Goal: Information Seeking & Learning: Learn about a topic

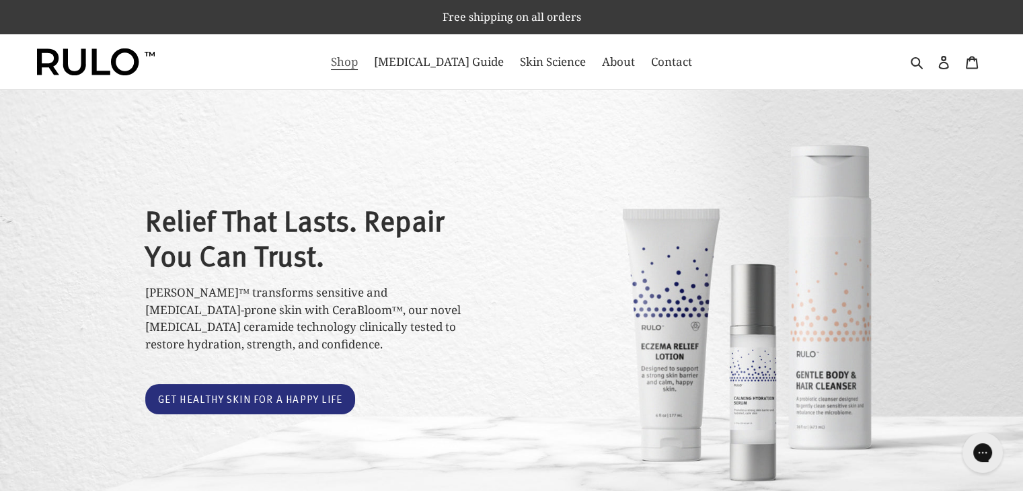
click at [364, 71] on link "Shop" at bounding box center [344, 62] width 40 height 22
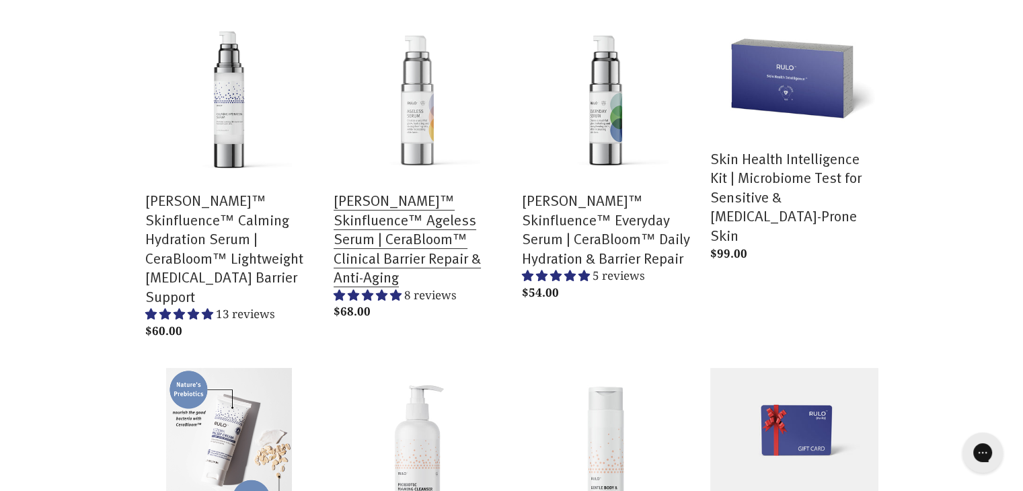
scroll to position [471, 0]
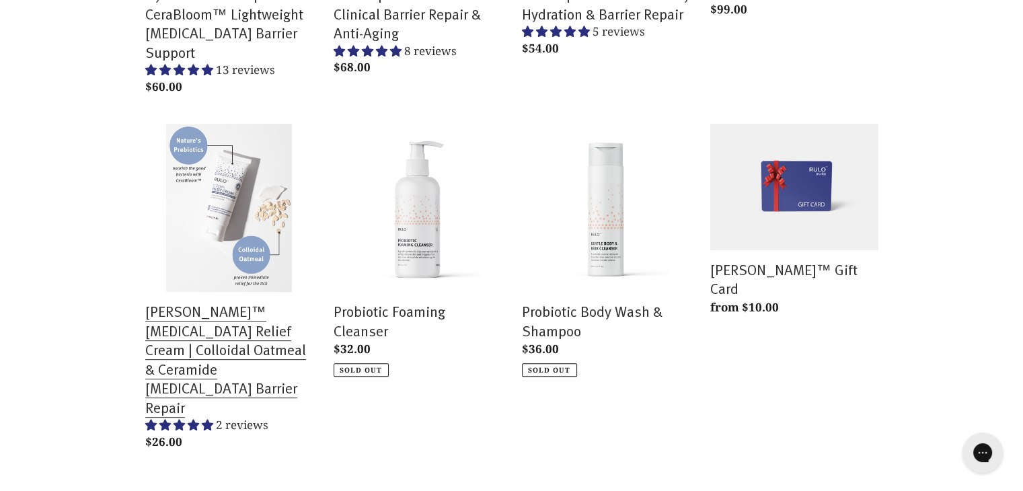
click at [260, 249] on link "RULO™ Eczema Relief Cream | Colloidal Oatmeal & Ceramide Prebiotic Barrier Repa…" at bounding box center [229, 290] width 168 height 332
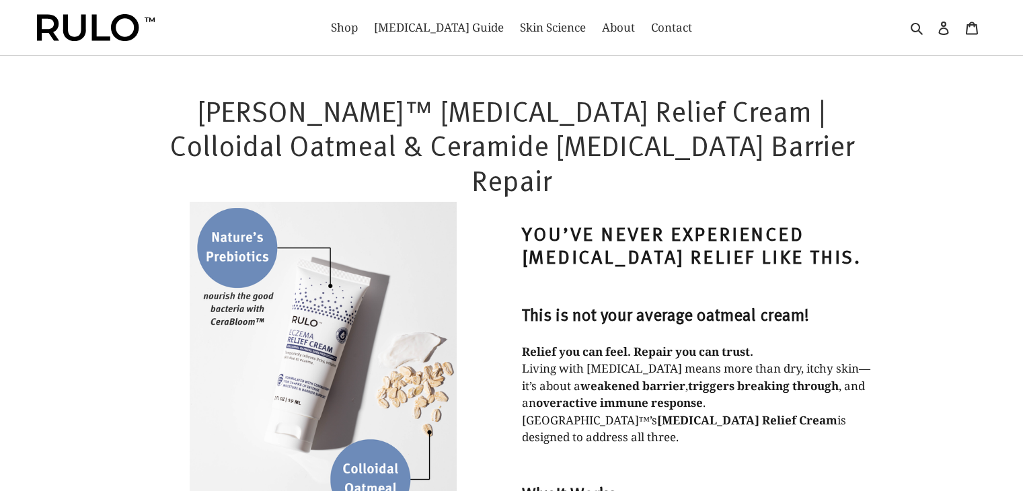
select select "most-helpful"
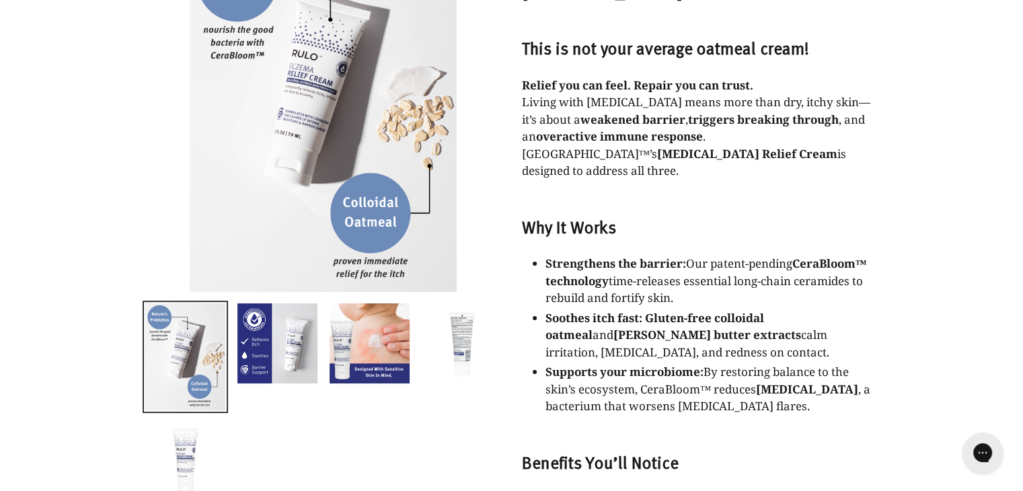
scroll to position [269, 0]
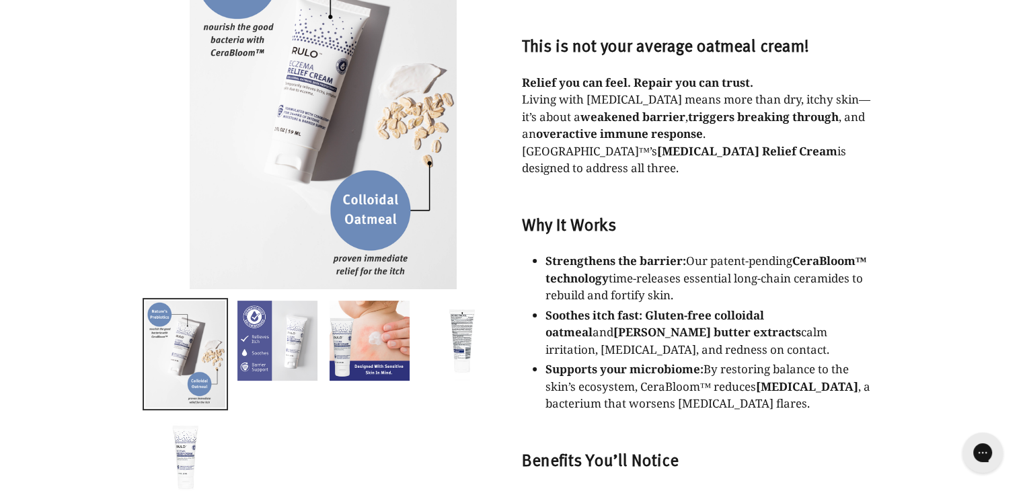
click at [278, 326] on img at bounding box center [277, 340] width 83 height 83
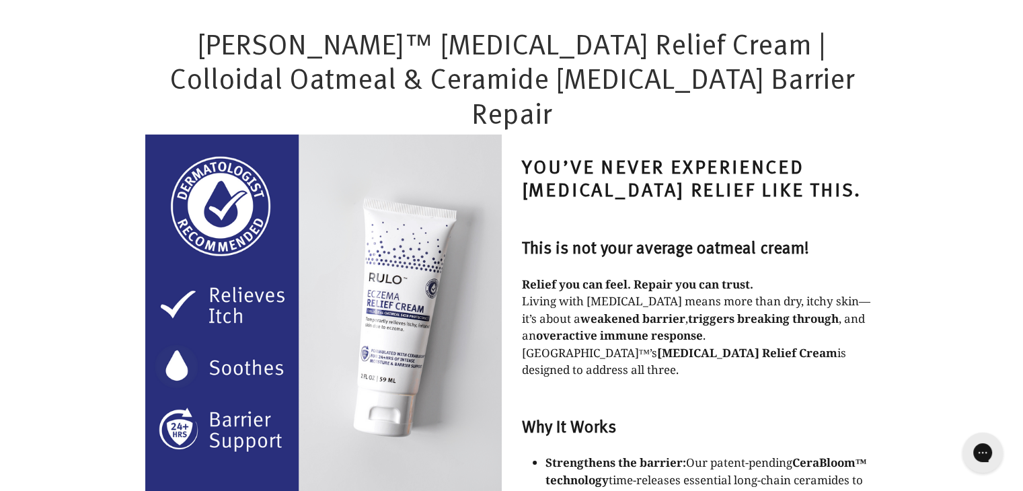
scroll to position [0, 0]
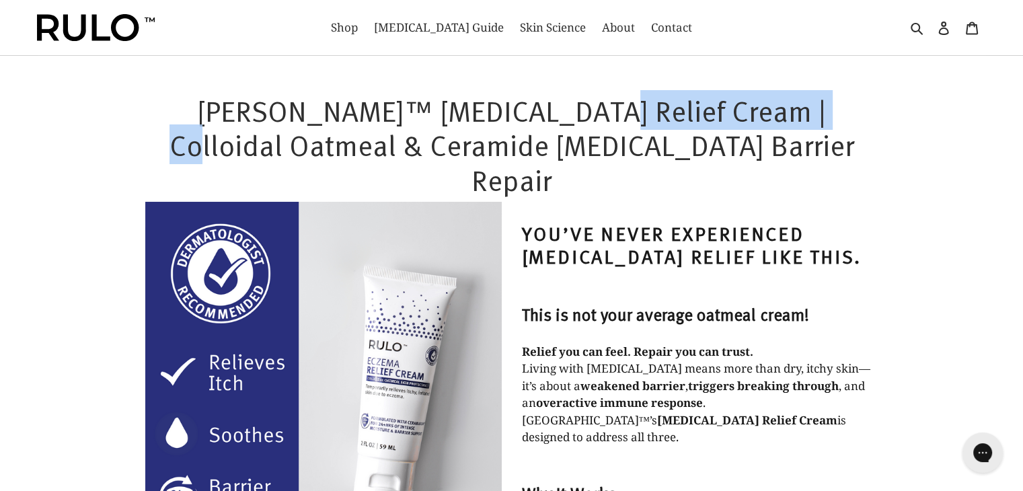
drag, startPoint x: 580, startPoint y: 107, endPoint x: 826, endPoint y: 111, distance: 246.1
click at [826, 111] on h1 "RULO™ Eczema Relief Cream | Colloidal Oatmeal & Ceramide Prebiotic Barrier Repa…" at bounding box center [511, 145] width 733 height 104
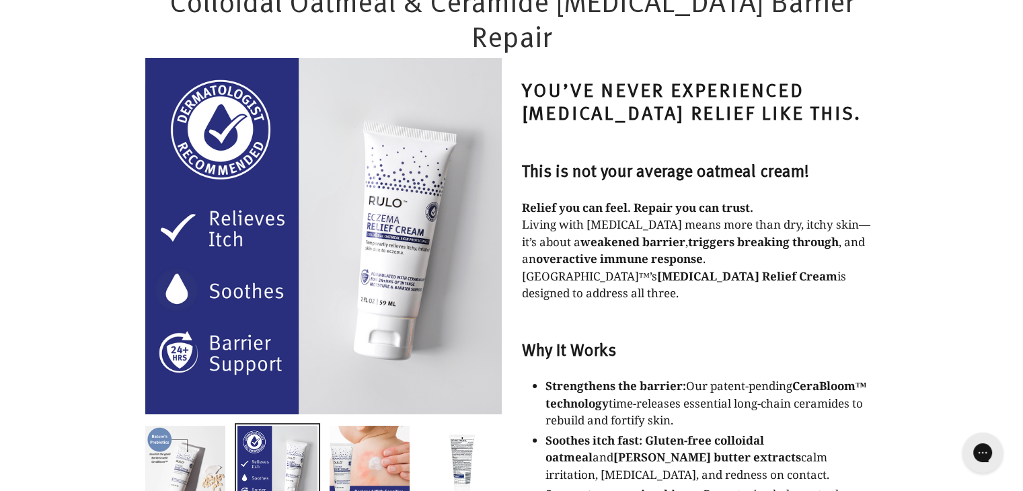
scroll to position [134, 0]
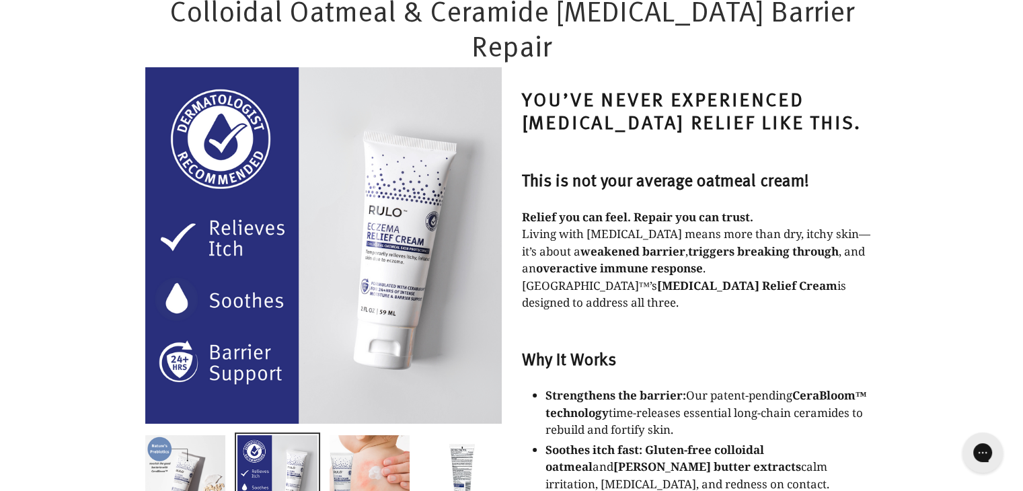
click at [791, 169] on h3 "This is not your average oatmeal cream!" at bounding box center [700, 179] width 356 height 20
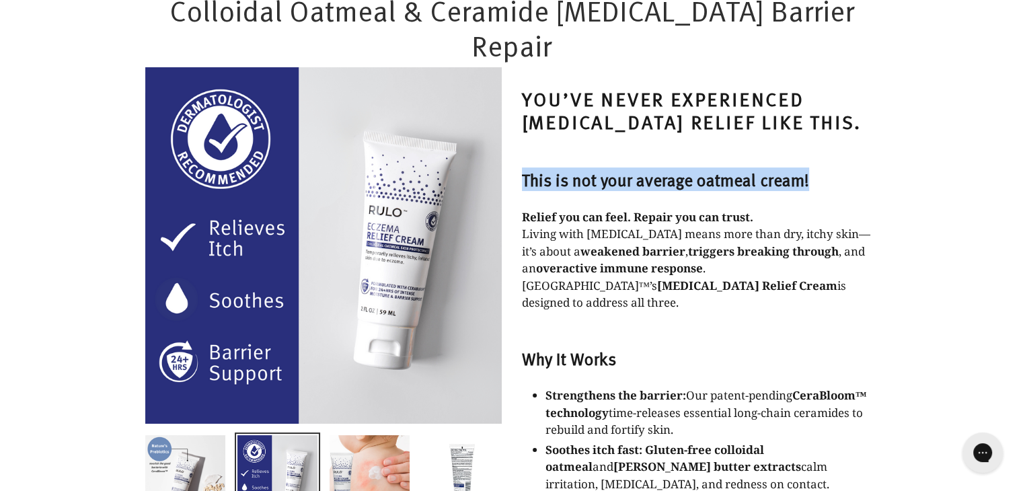
click at [791, 169] on h3 "This is not your average oatmeal cream!" at bounding box center [700, 179] width 356 height 20
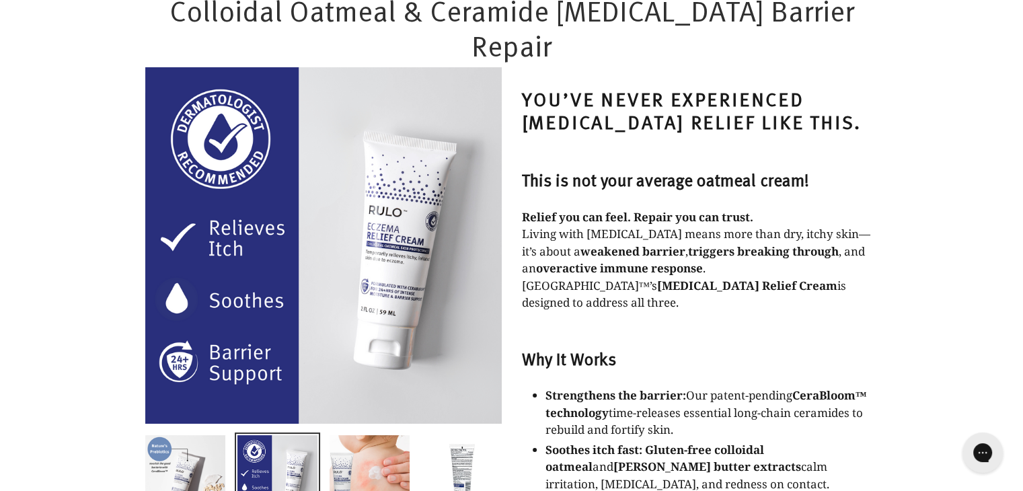
click at [815, 169] on h3 "This is not your average oatmeal cream!" at bounding box center [700, 179] width 356 height 20
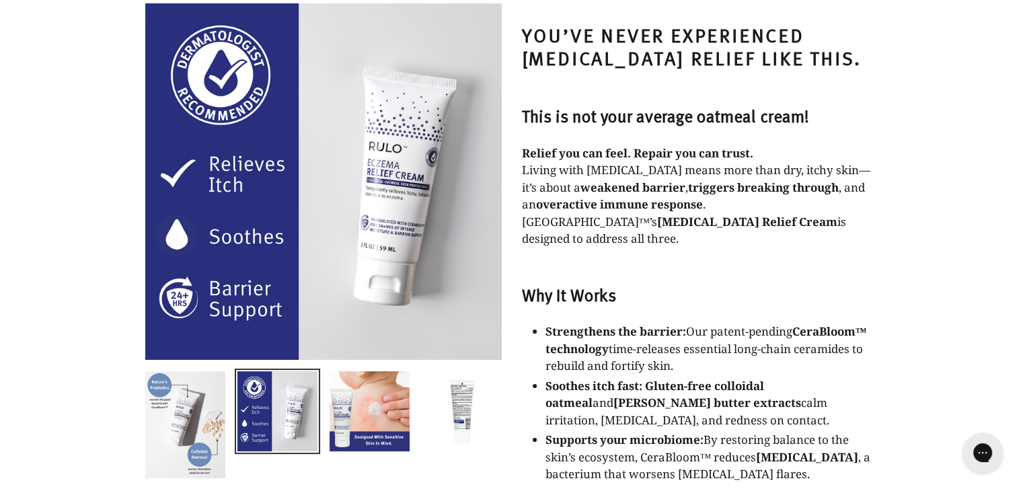
scroll to position [202, 0]
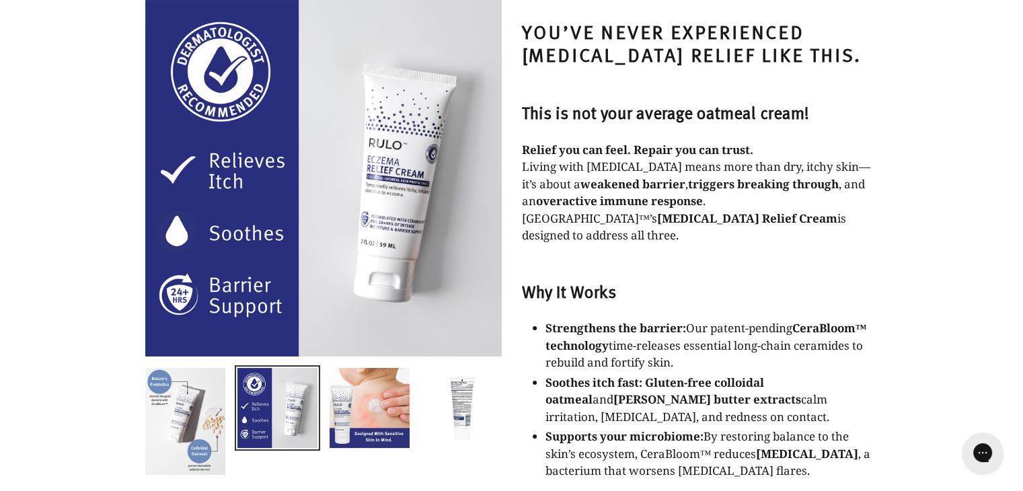
click at [772, 319] on p "Strengthens the barrier: Our patent-pending CeraBloom™ technology time-releases…" at bounding box center [711, 345] width 333 height 52
click at [780, 374] on p "Soothes itch fast: Gluten-free colloidal oatmeal and shea butter extracts calm …" at bounding box center [711, 400] width 333 height 52
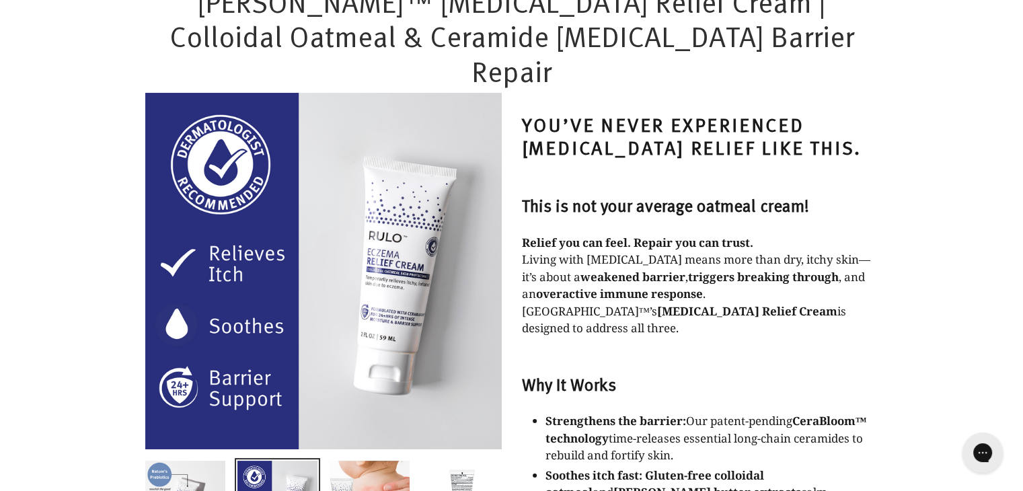
scroll to position [134, 0]
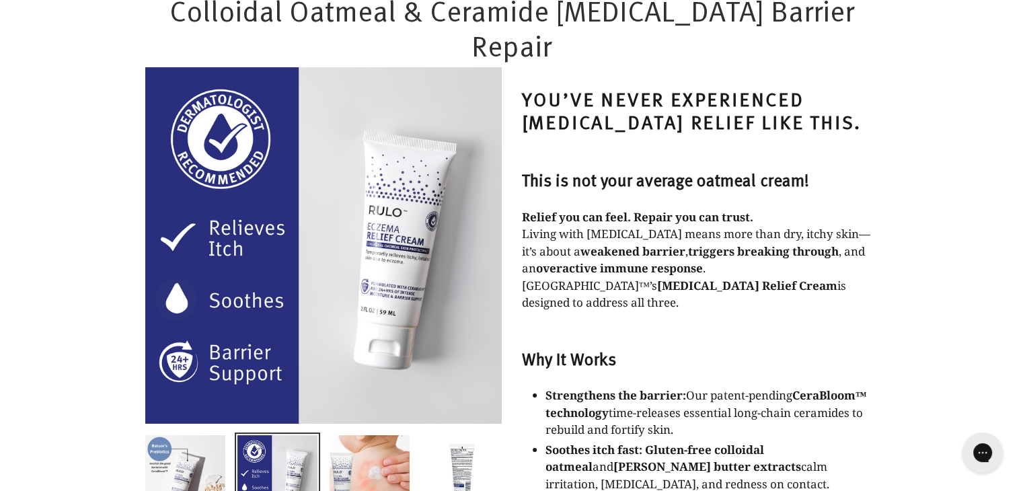
drag, startPoint x: 710, startPoint y: 256, endPoint x: 686, endPoint y: 255, distance: 24.2
click at [686, 255] on p "Relief you can feel. Repair you can trust. Living with eczema means more than d…" at bounding box center [700, 259] width 356 height 103
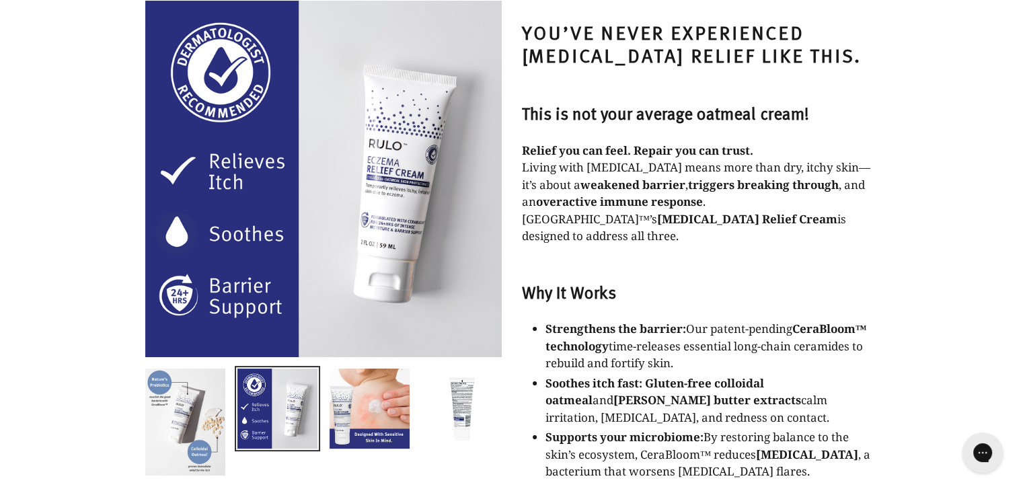
scroll to position [202, 0]
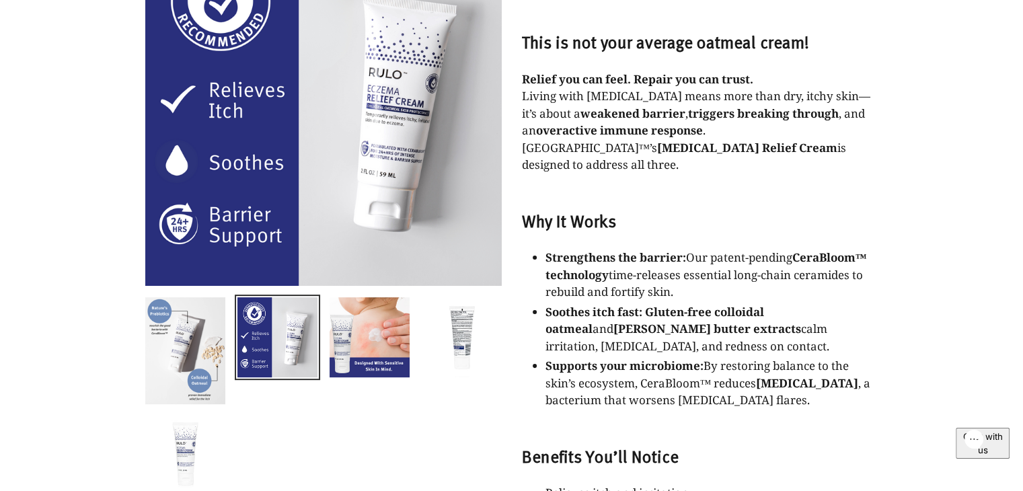
scroll to position [269, 0]
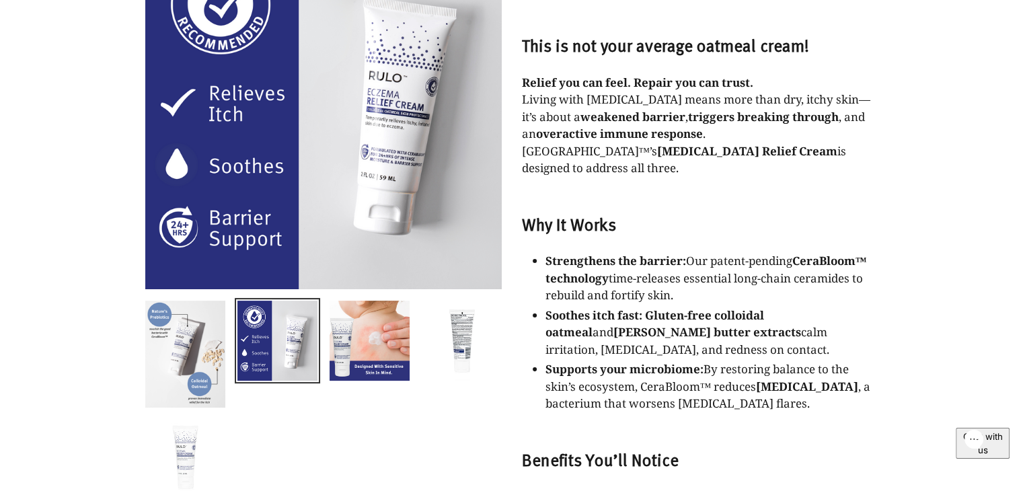
click at [187, 416] on img at bounding box center [185, 457] width 83 height 83
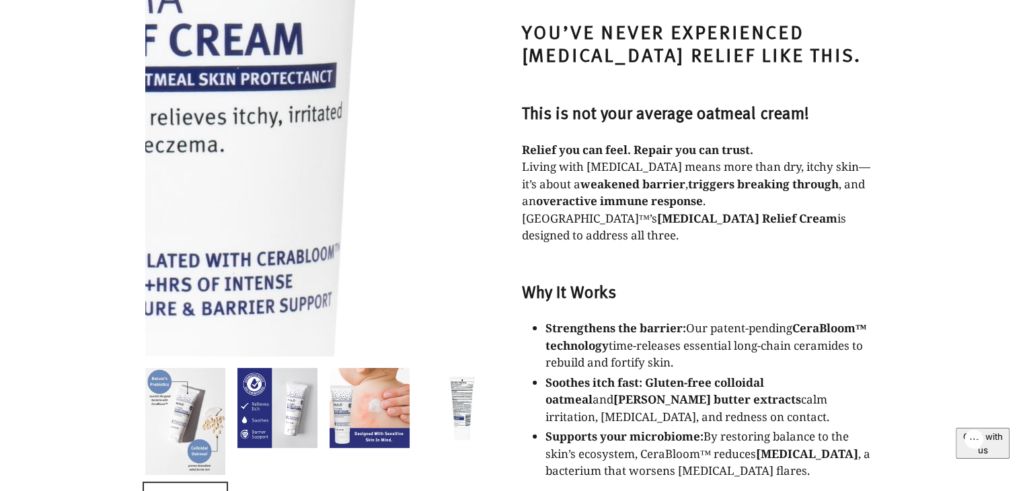
click at [372, 171] on img at bounding box center [183, 100] width 1377 height 1377
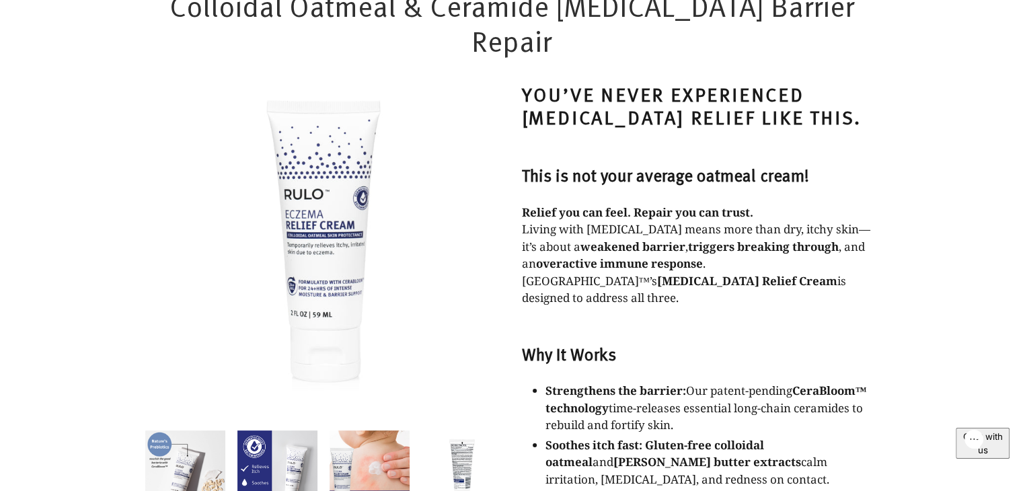
scroll to position [134, 0]
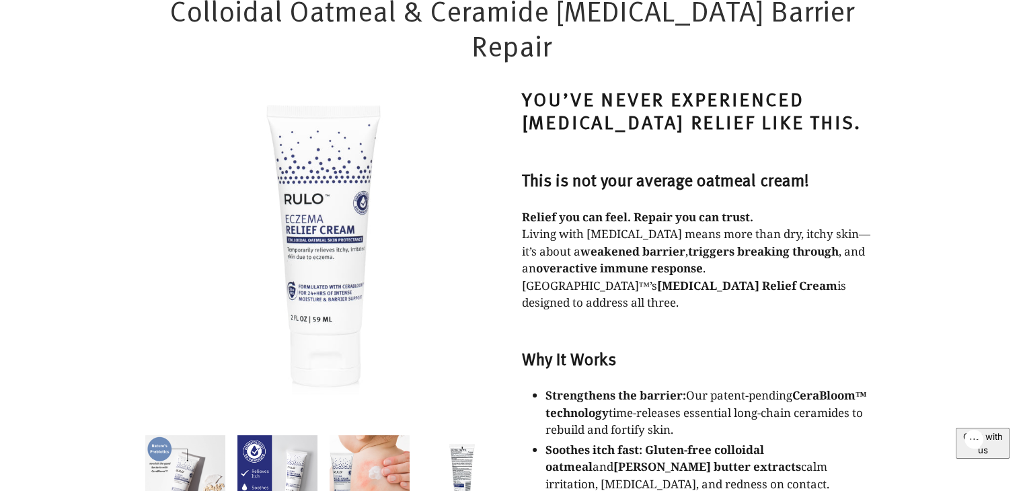
click at [599, 169] on h3 "This is not your average oatmeal cream!" at bounding box center [700, 179] width 356 height 20
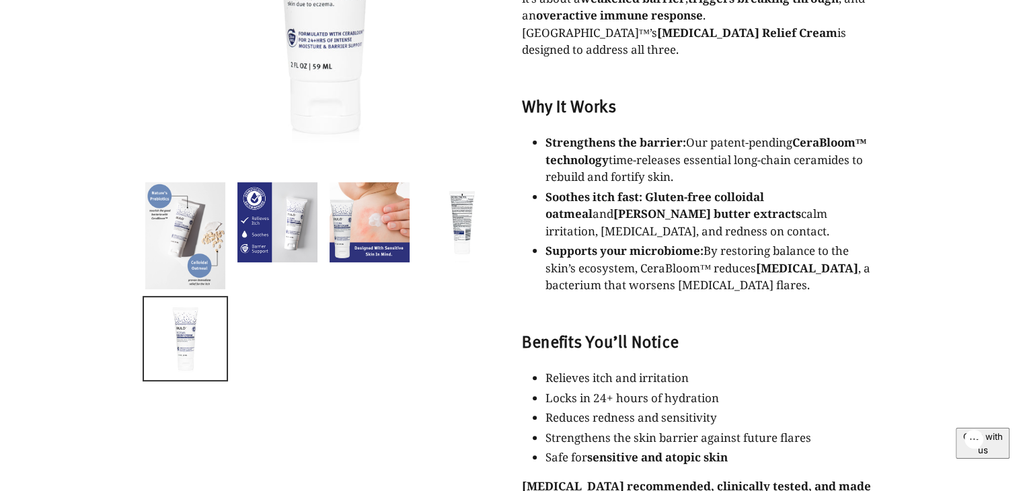
scroll to position [336, 0]
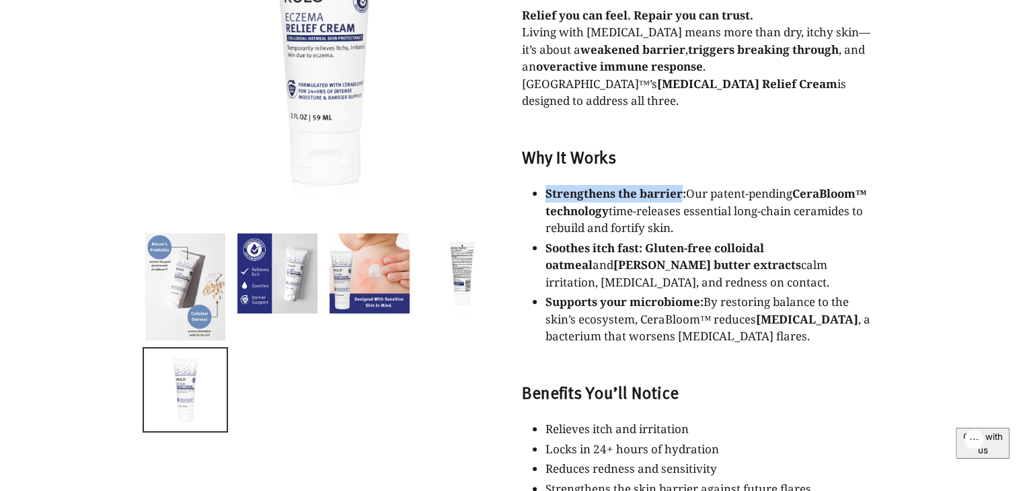
drag, startPoint x: 545, startPoint y: 141, endPoint x: 683, endPoint y: 137, distance: 138.6
click at [683, 186] on strong "Strengthens the barrier:" at bounding box center [615, 193] width 141 height 15
copy strong "Strengthens the barrier"
drag, startPoint x: 545, startPoint y: 194, endPoint x: 638, endPoint y: 192, distance: 92.8
click at [638, 240] on strong "Soothes itch fast:" at bounding box center [593, 247] width 97 height 15
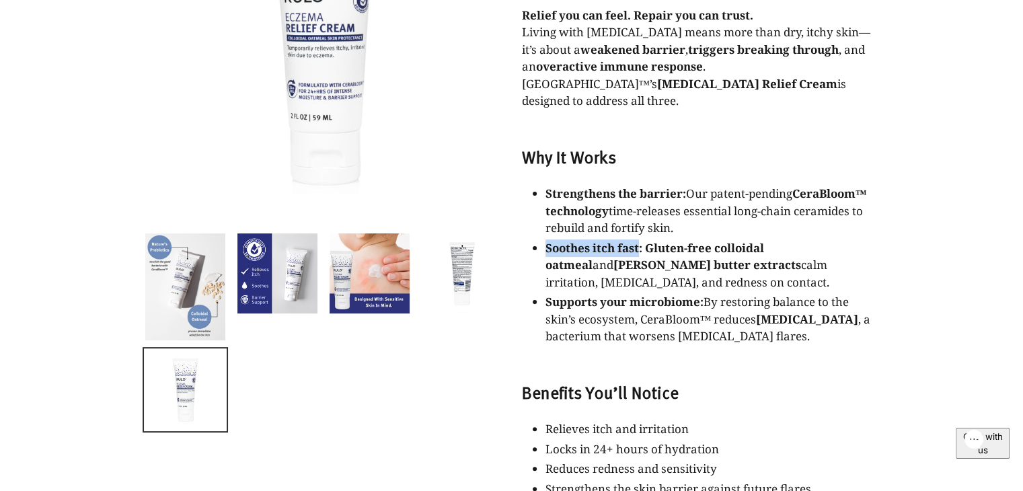
copy strong "Soothes itch fast"
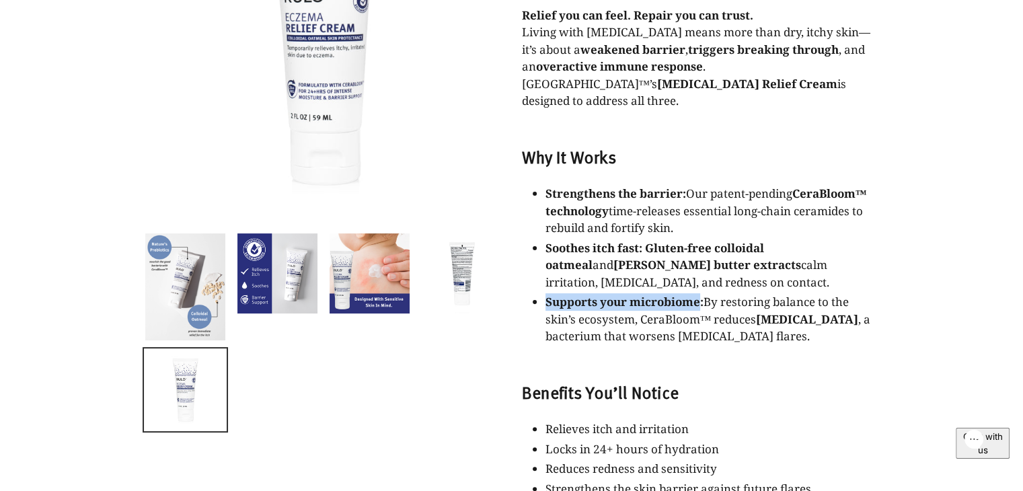
drag, startPoint x: 548, startPoint y: 249, endPoint x: 702, endPoint y: 250, distance: 154.0
click at [702, 294] on strong "Supports your microbiome:" at bounding box center [624, 301] width 158 height 15
copy strong "Supports your microbiome"
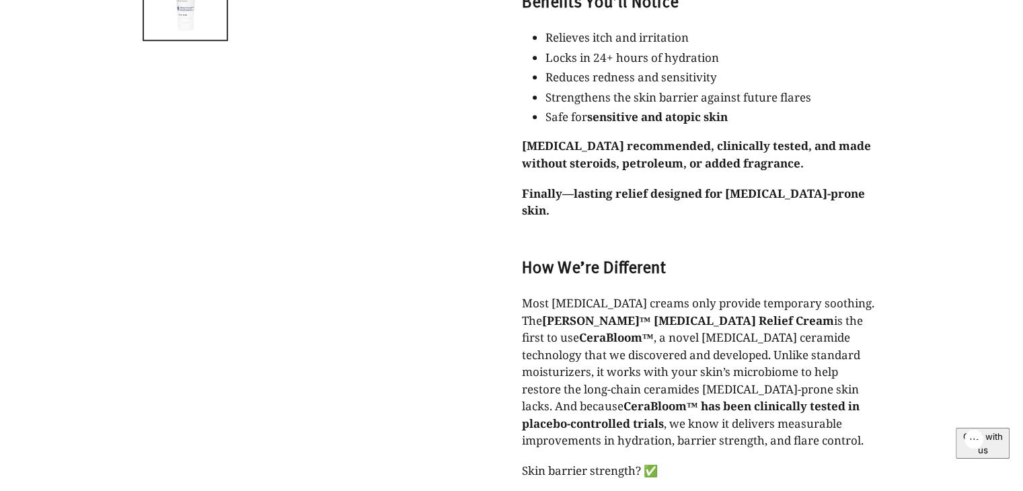
scroll to position [740, 0]
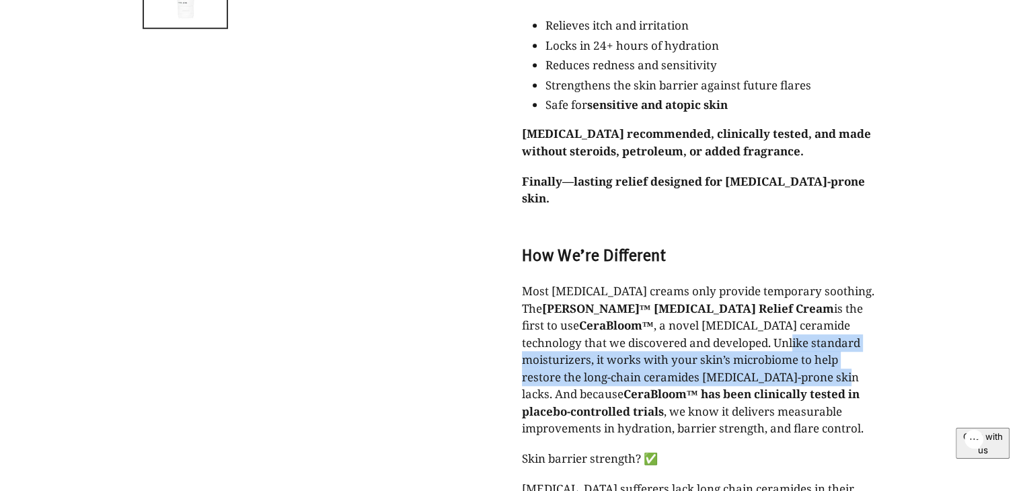
drag, startPoint x: 627, startPoint y: 270, endPoint x: 686, endPoint y: 305, distance: 69.1
click at [686, 305] on p "Most eczema creams only provide temporary soothing. The RULO™ Eczema Relief Cre…" at bounding box center [700, 359] width 356 height 155
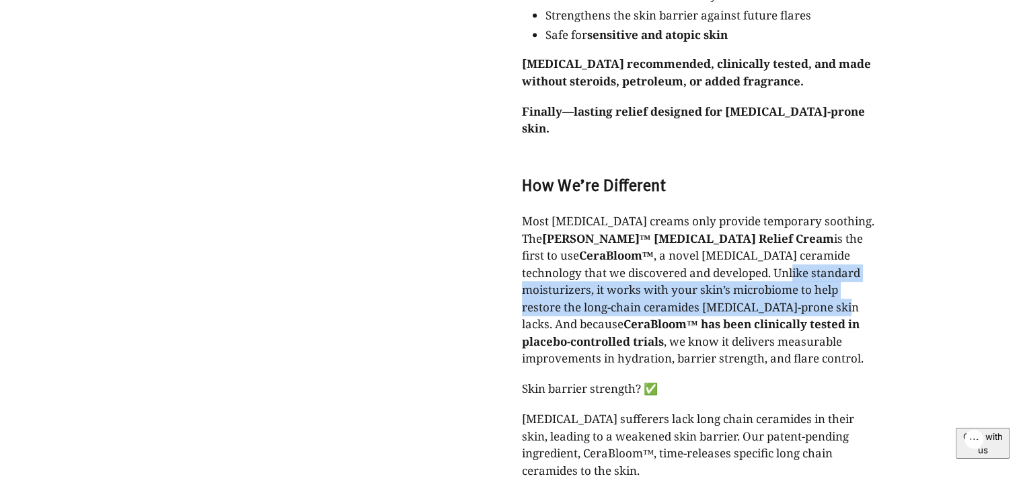
scroll to position [807, 0]
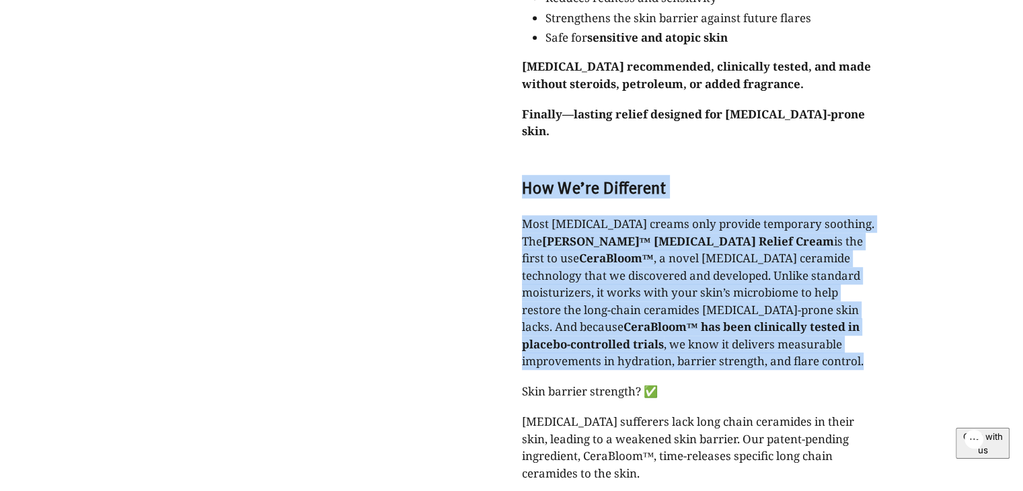
drag, startPoint x: 521, startPoint y: 116, endPoint x: 673, endPoint y: 294, distance: 234.2
click at [673, 294] on div "You’ve never experienced eczema relief like this. This is not your average oatm…" at bounding box center [700, 86] width 356 height 1342
copy div "How We’re Different Most eczema creams only provide temporary soothing. The RUL…"
click at [779, 215] on p "Most eczema creams only provide temporary soothing. The RULO™ Eczema Relief Cre…" at bounding box center [700, 292] width 356 height 155
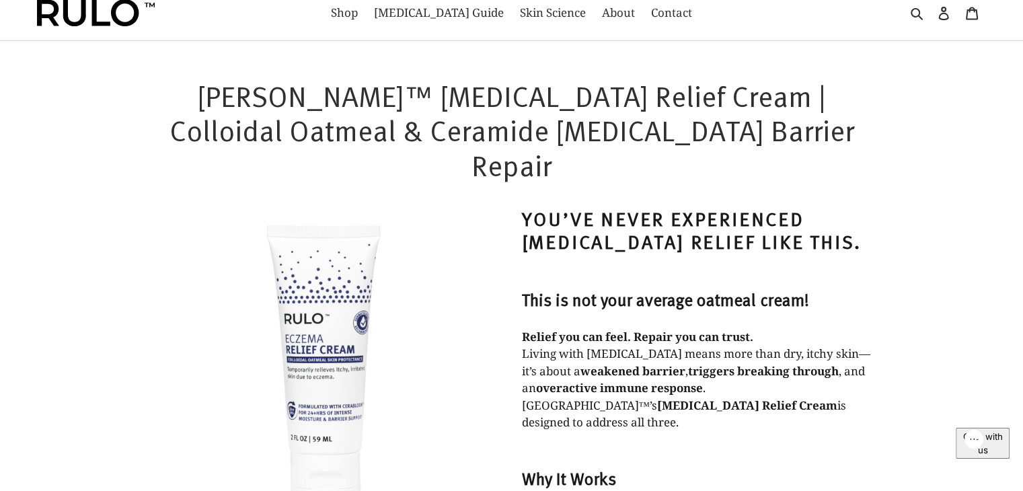
scroll to position [0, 0]
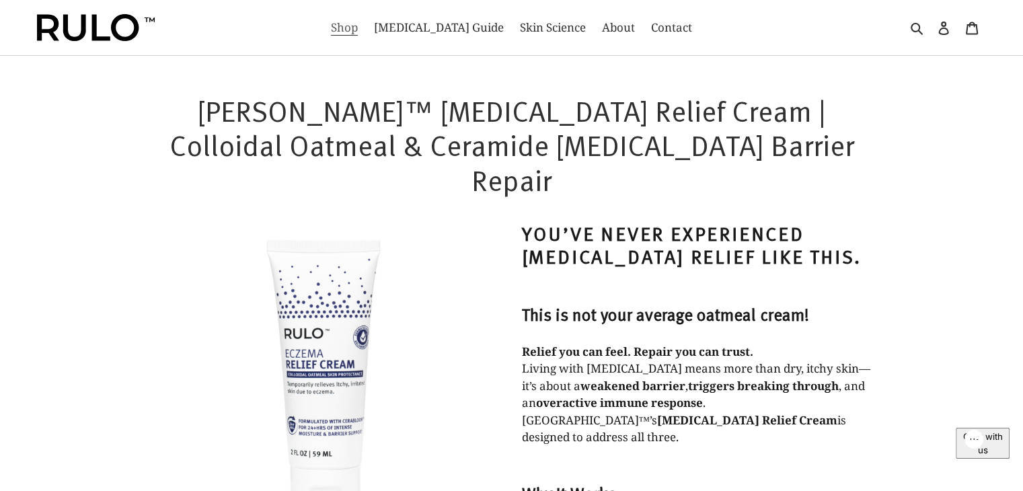
click at [358, 28] on span "Shop" at bounding box center [344, 28] width 27 height 16
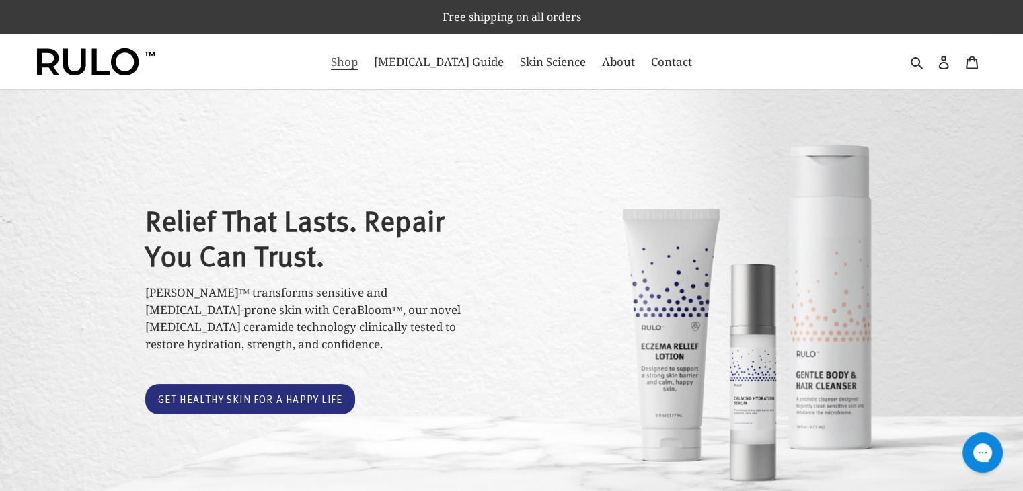
click at [358, 60] on span "Shop" at bounding box center [344, 62] width 27 height 16
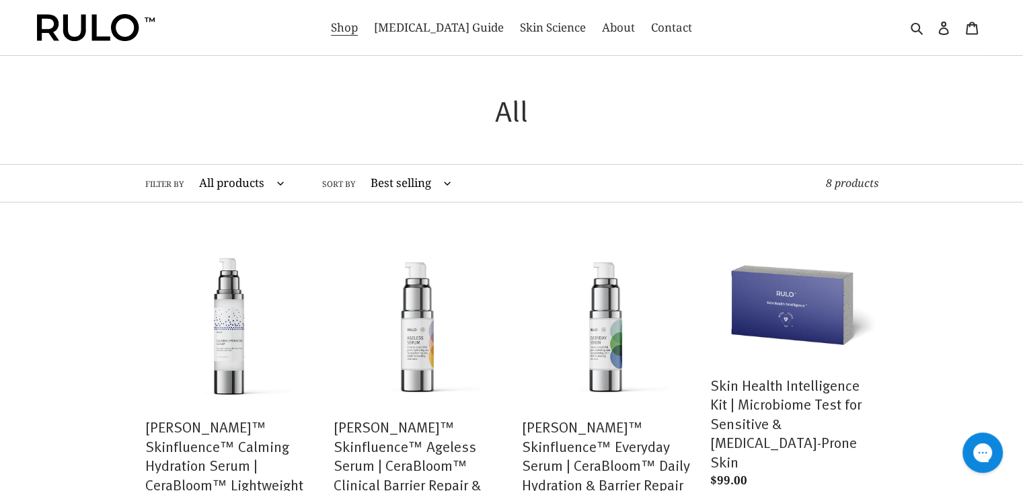
click at [262, 176] on select "All products Anti-Aging [MEDICAL_DATA] cream ceramide barrier repair Ceramides …" at bounding box center [238, 183] width 103 height 37
click at [96, 20] on img at bounding box center [96, 27] width 118 height 27
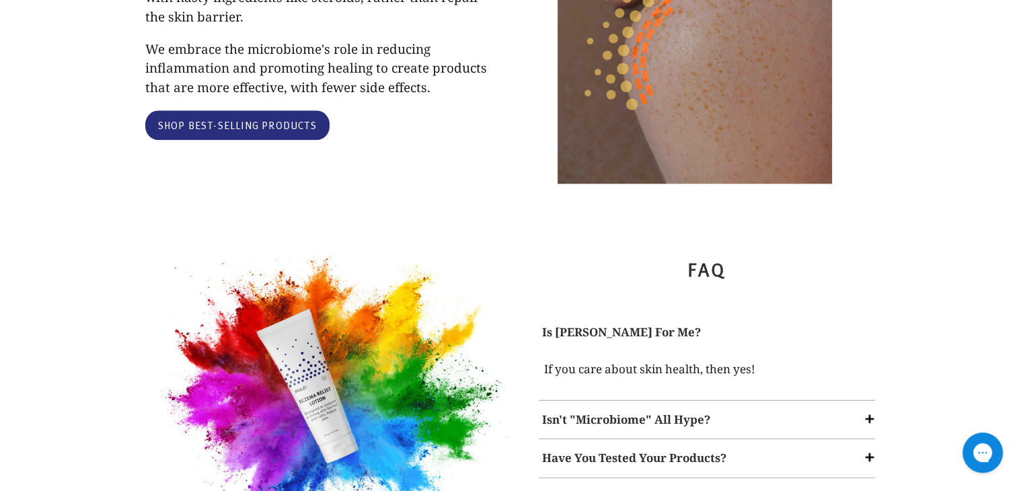
scroll to position [1547, 0]
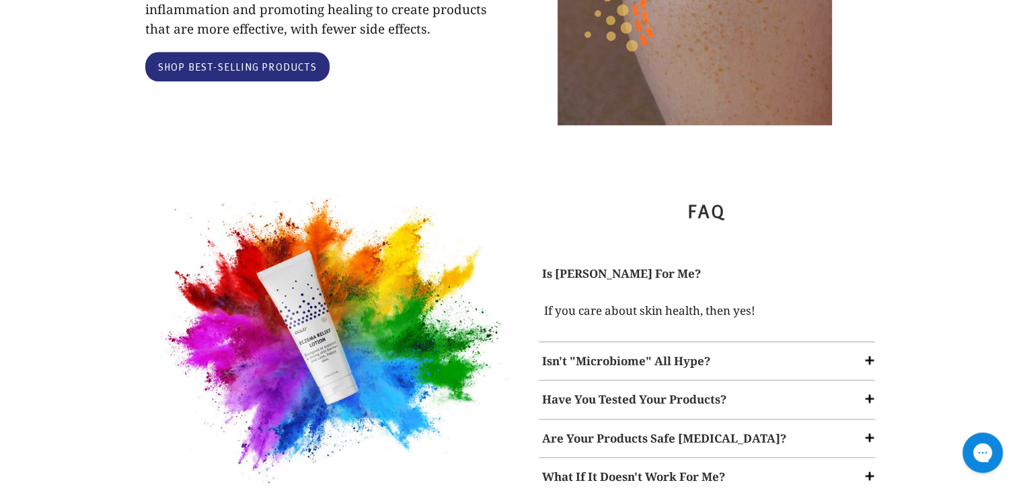
click at [868, 353] on span at bounding box center [869, 359] width 13 height 13
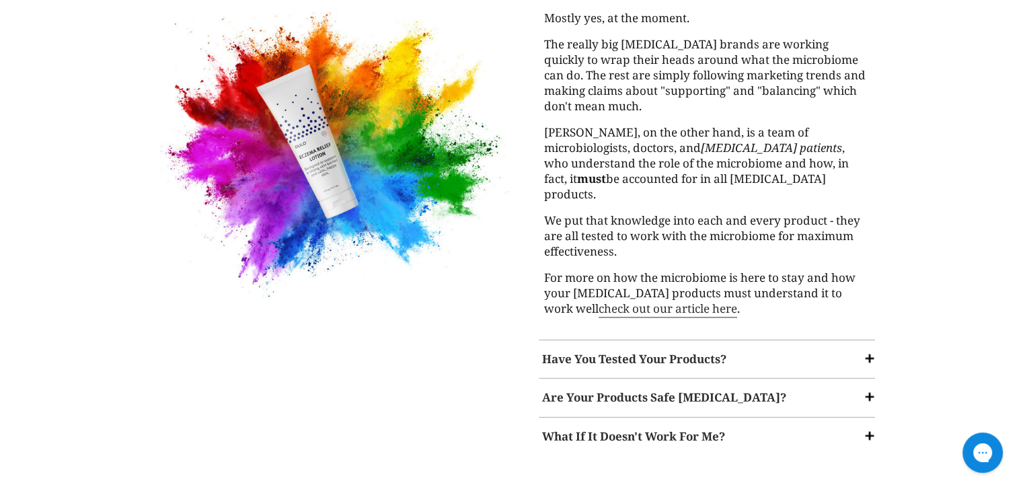
scroll to position [1883, 0]
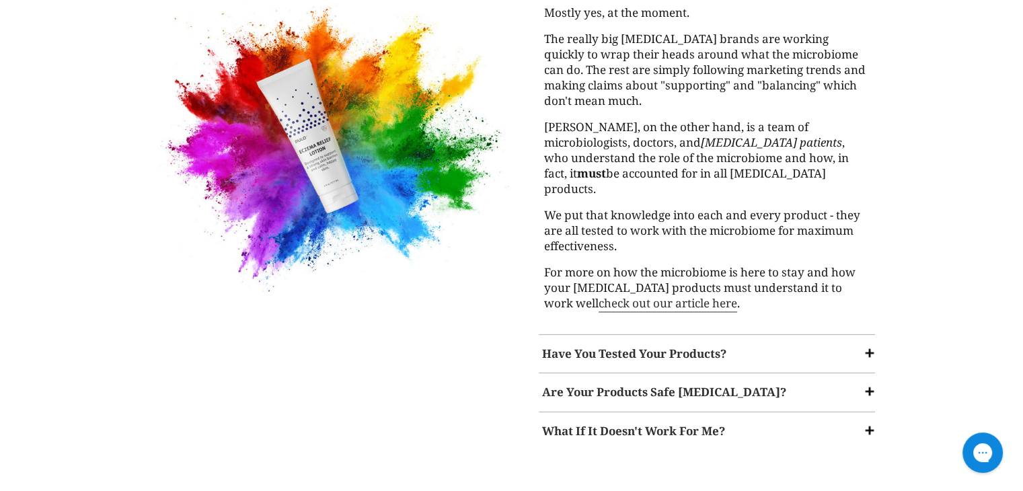
click at [868, 385] on span at bounding box center [869, 391] width 13 height 13
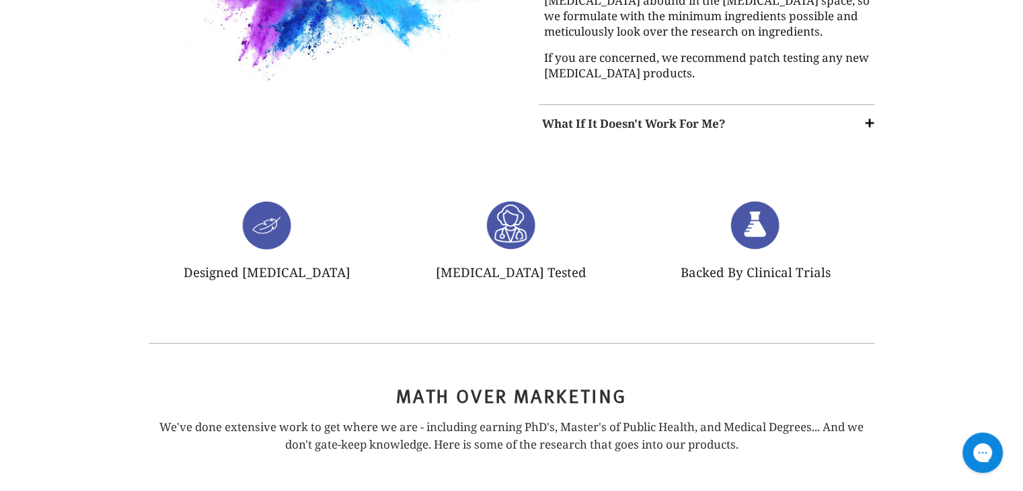
scroll to position [1967, 0]
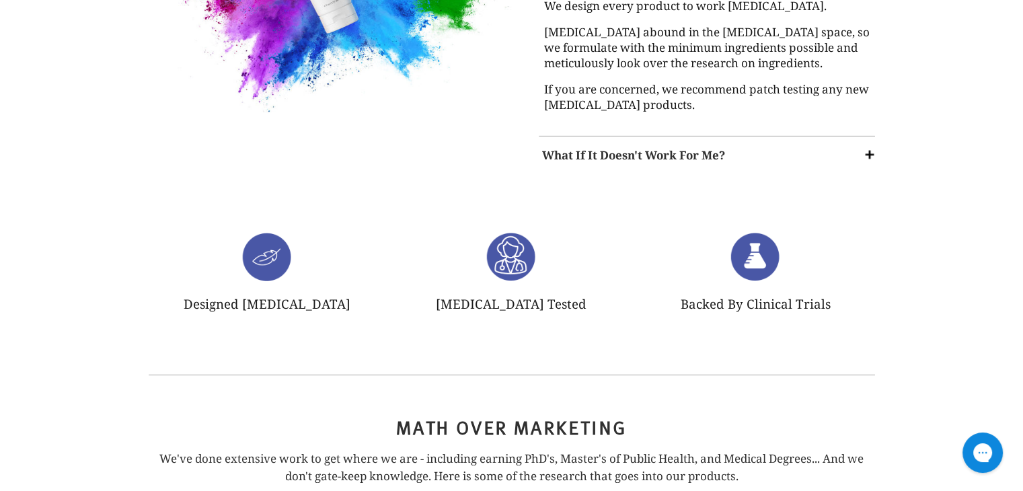
click at [754, 247] on img at bounding box center [755, 256] width 52 height 50
click at [747, 295] on p "Backed By Clinical Trials" at bounding box center [756, 304] width 224 height 19
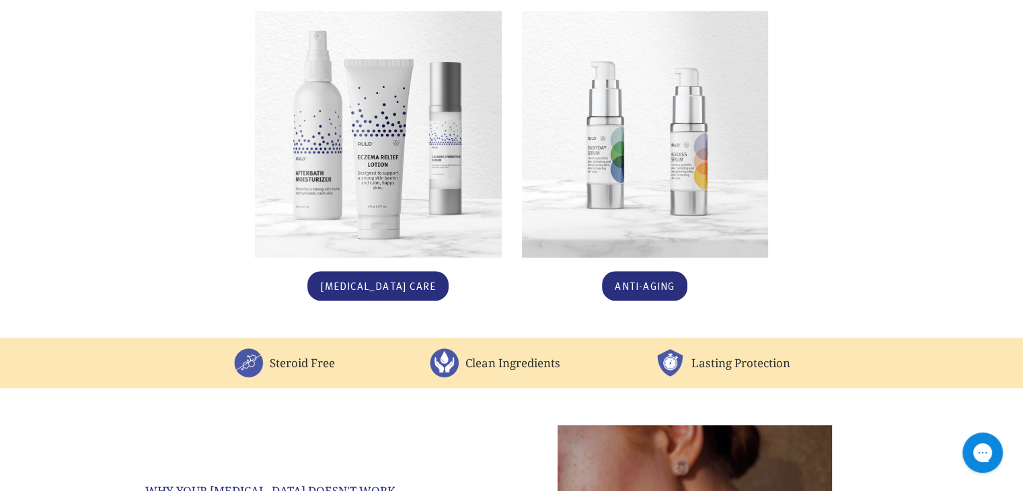
scroll to position [891, 0]
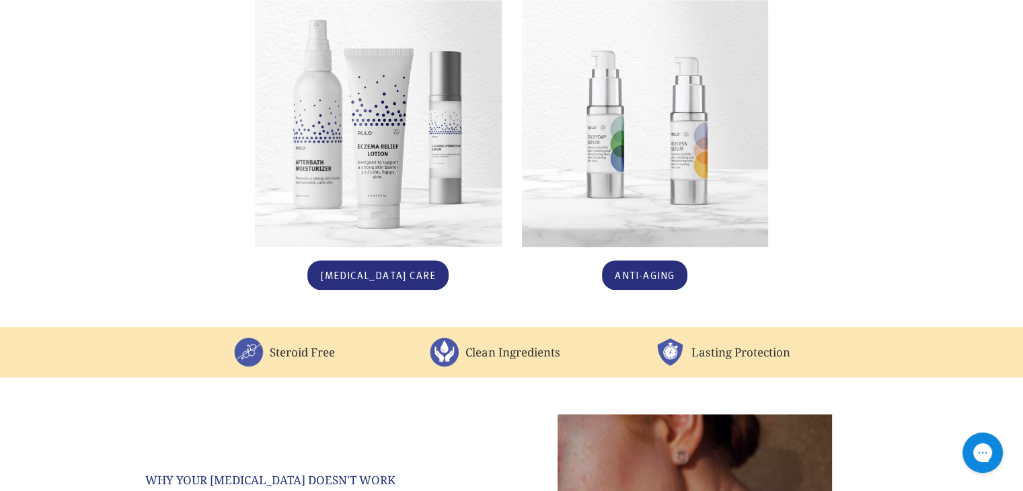
click at [379, 132] on img at bounding box center [378, 123] width 247 height 247
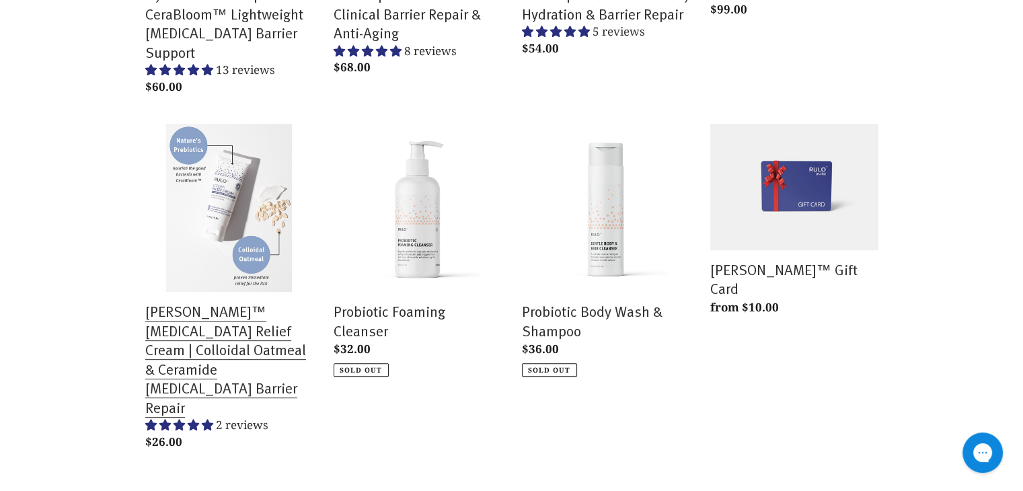
click at [237, 294] on link "[PERSON_NAME]™ [MEDICAL_DATA] Relief Cream | Colloidal Oatmeal & Ceramide [MEDI…" at bounding box center [229, 290] width 168 height 332
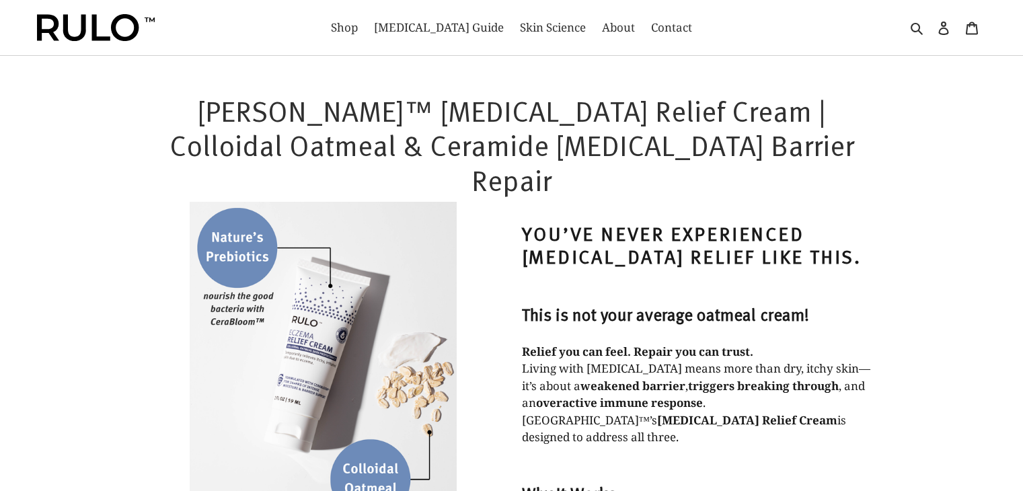
select select "most-helpful"
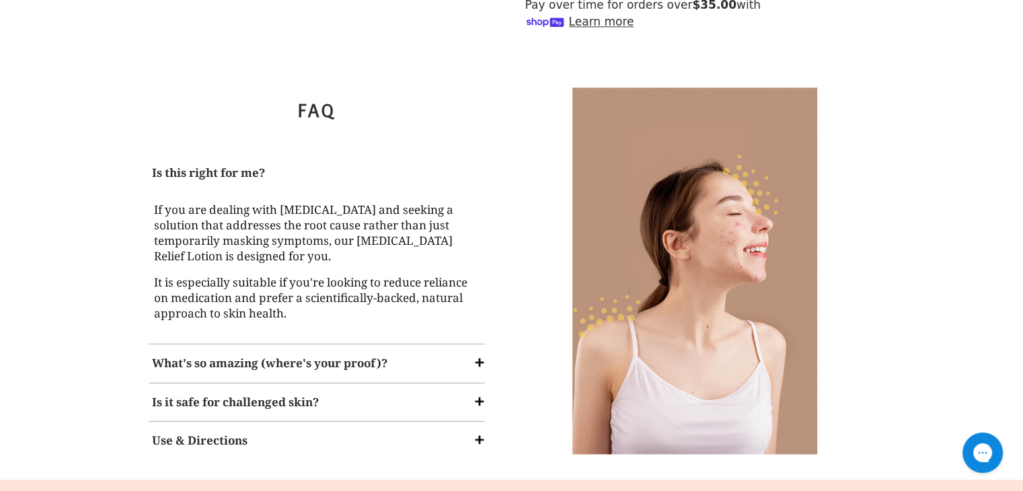
scroll to position [1748, 0]
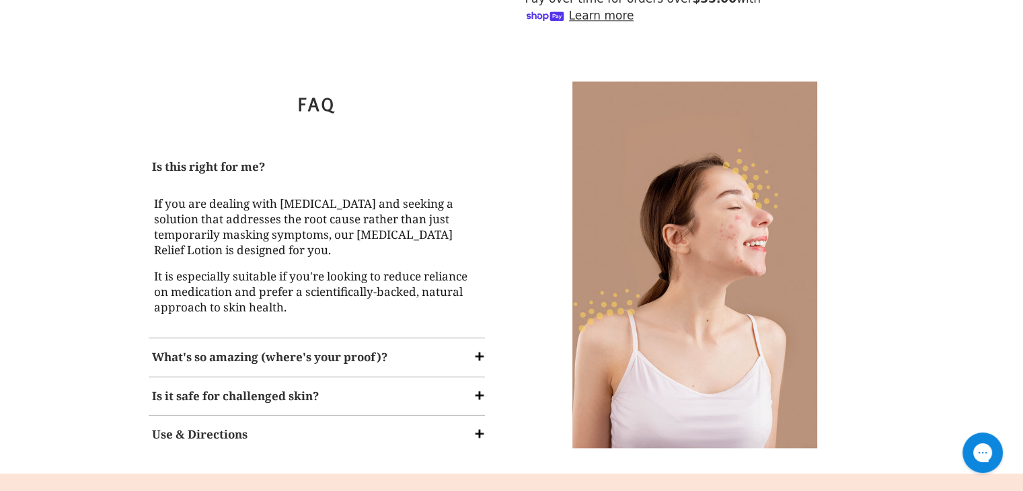
click at [397, 381] on div "Is it safe for challenged skin?" at bounding box center [316, 396] width 343 height 31
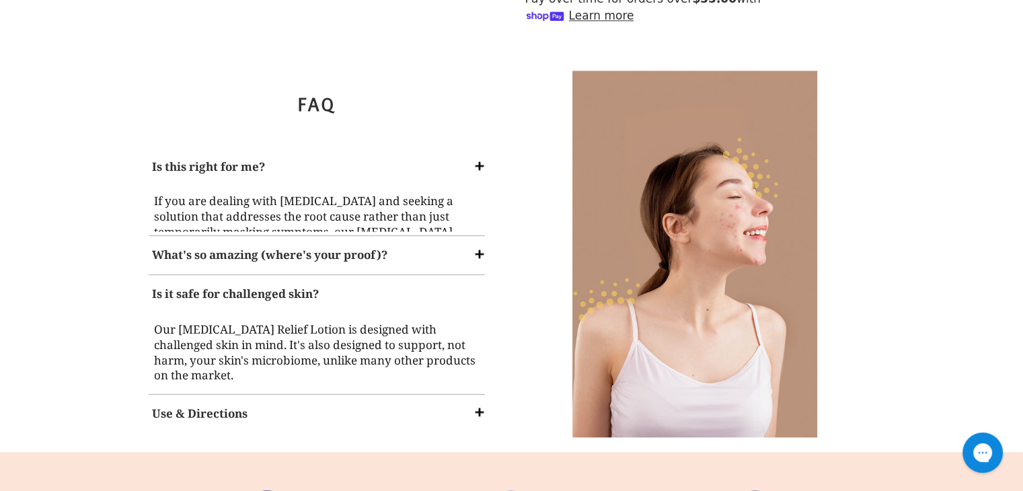
scroll to position [1751, 0]
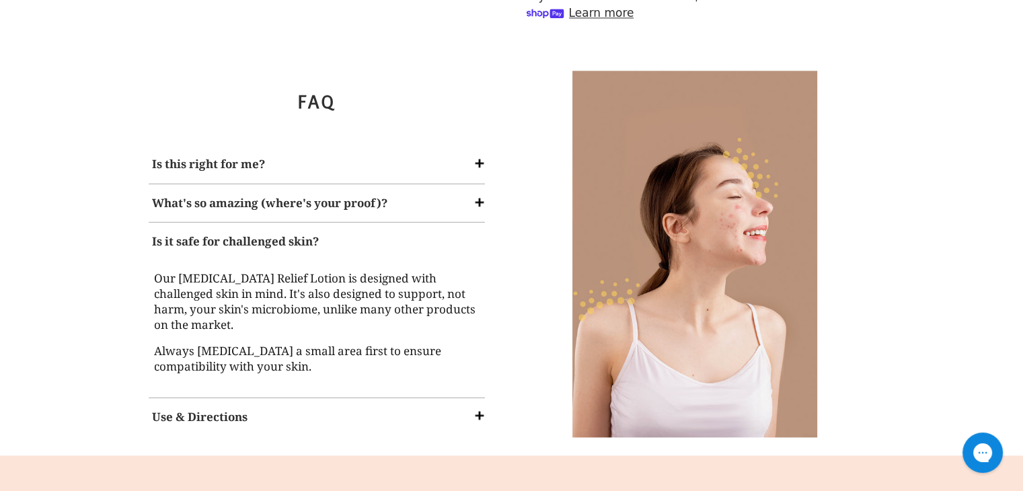
click at [429, 149] on div "Is this right for me?" at bounding box center [316, 164] width 343 height 31
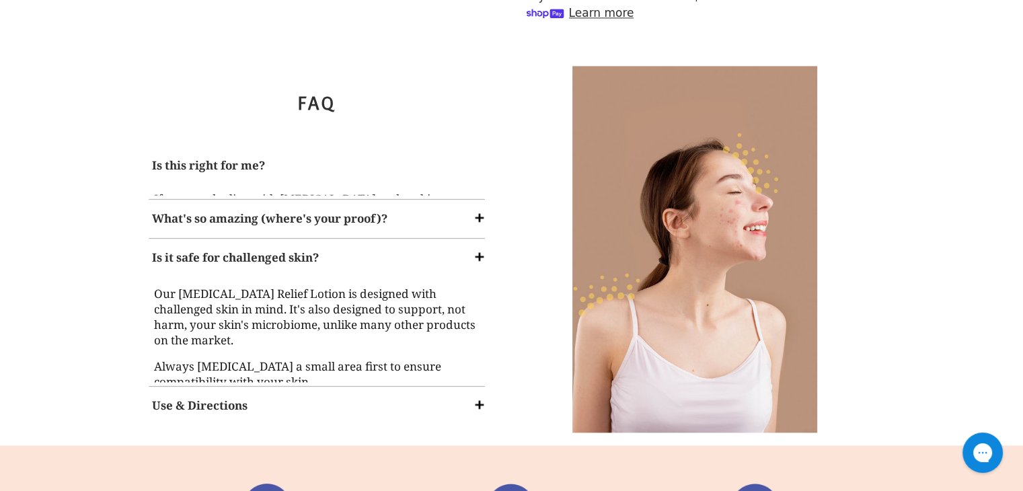
scroll to position [1748, 0]
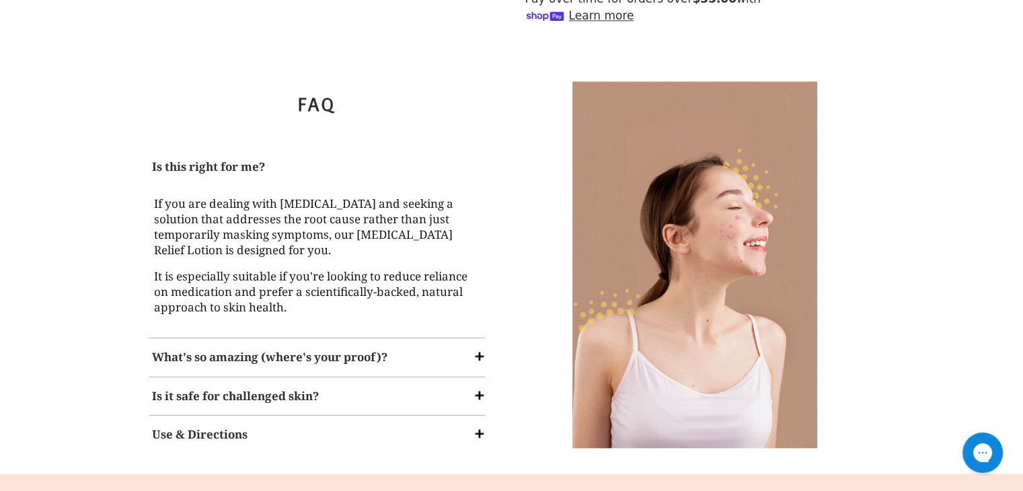
click at [377, 419] on div "Use & Directions" at bounding box center [316, 434] width 343 height 31
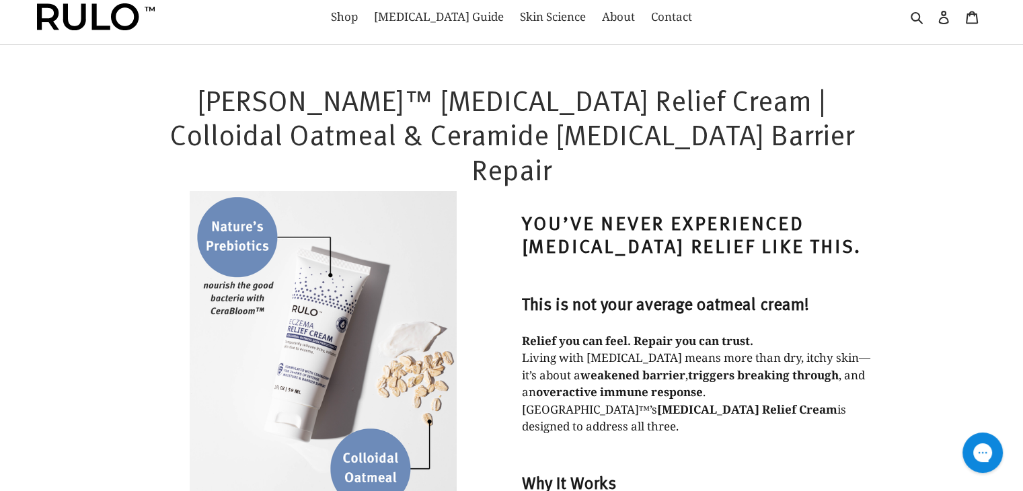
scroll to position [0, 0]
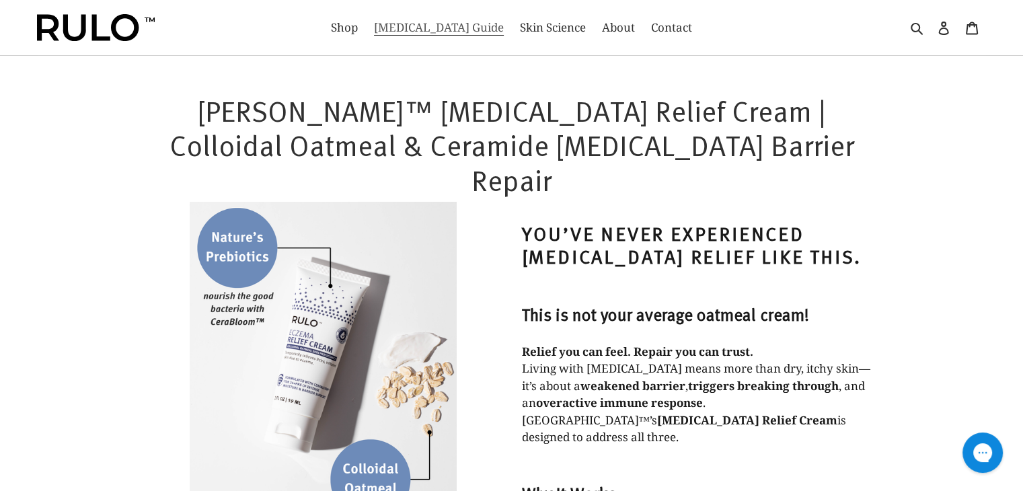
click at [449, 30] on span "[MEDICAL_DATA] Guide" at bounding box center [439, 28] width 130 height 16
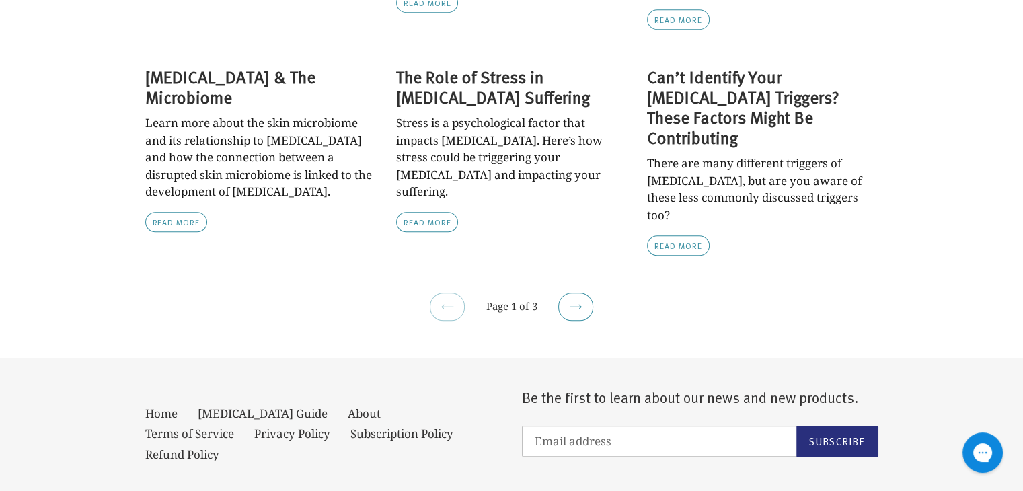
scroll to position [1280, 0]
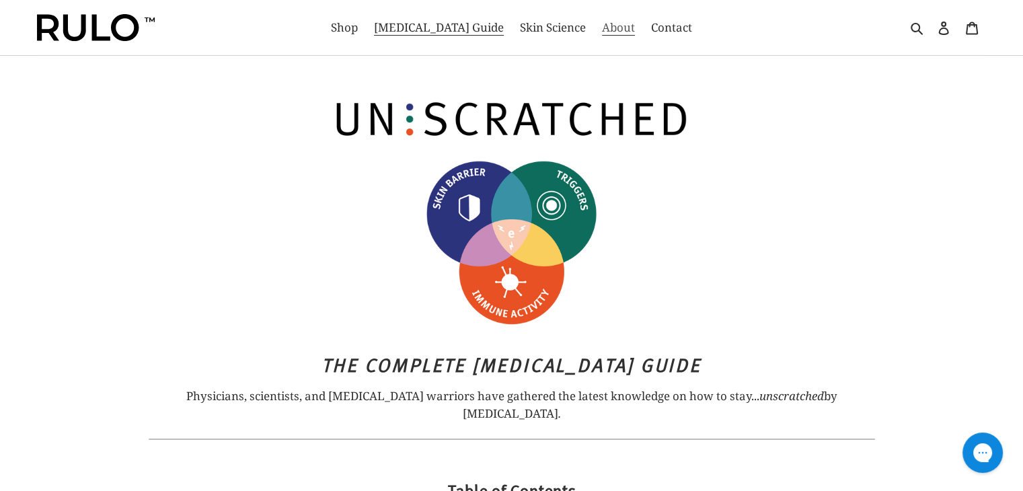
click at [607, 33] on span "About" at bounding box center [618, 28] width 33 height 16
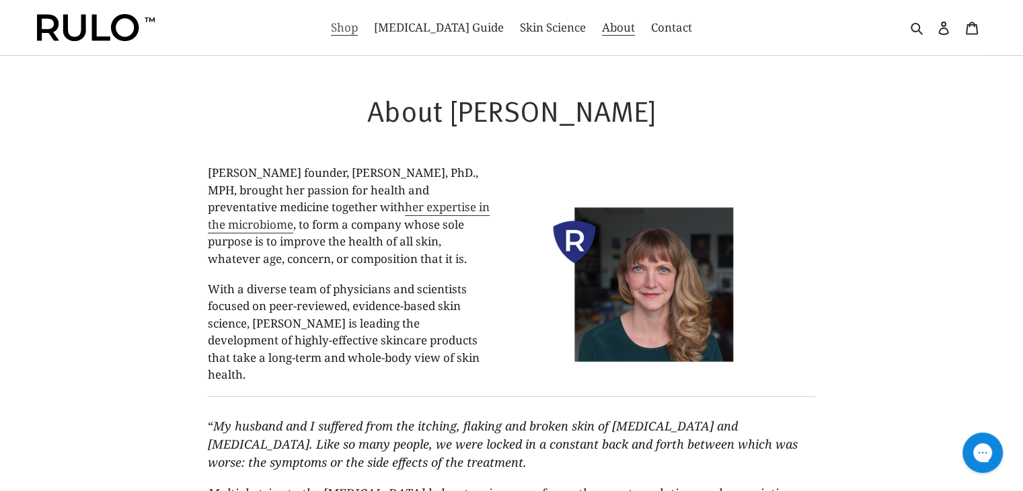
click at [364, 30] on link "Shop" at bounding box center [344, 28] width 40 height 22
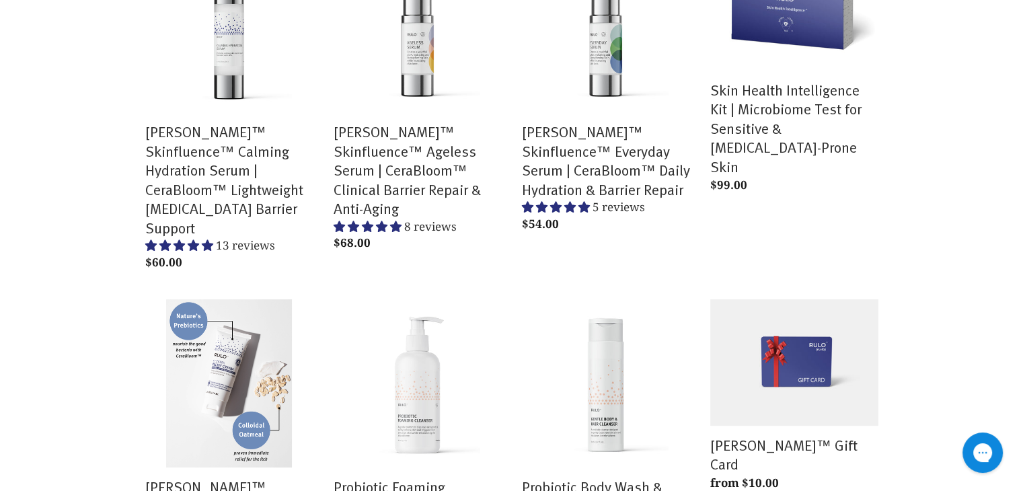
scroll to position [202, 0]
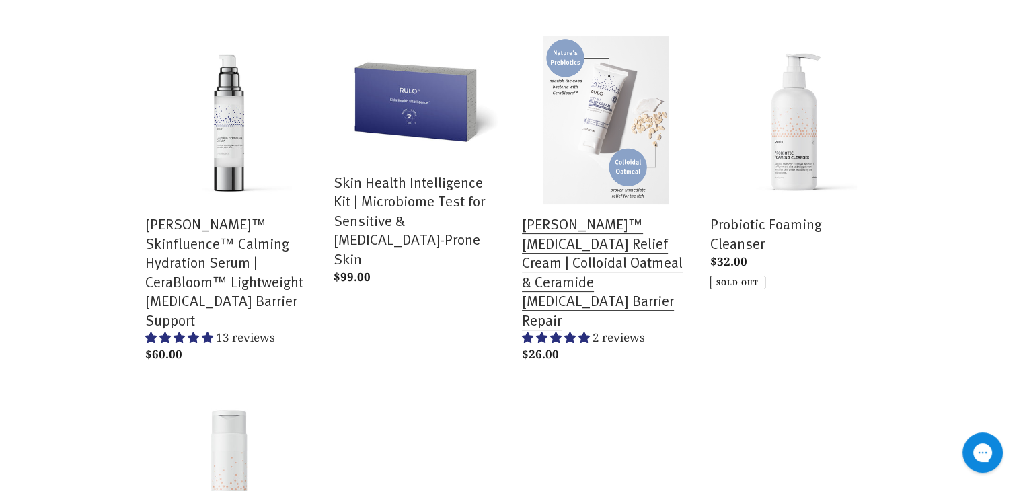
scroll to position [202, 0]
click at [619, 232] on link "[PERSON_NAME]™ [MEDICAL_DATA] Relief Cream | Colloidal Oatmeal & Ceramide [MEDI…" at bounding box center [606, 204] width 168 height 332
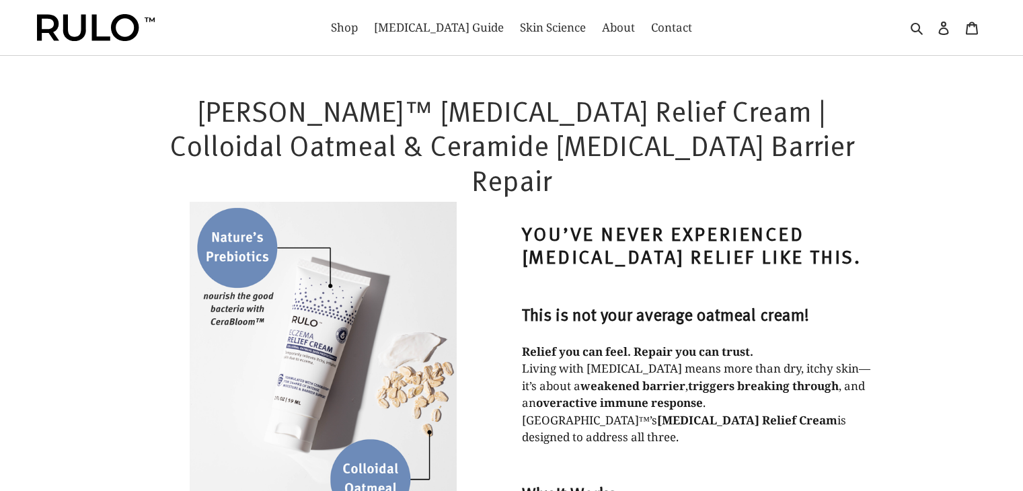
select select "most-helpful"
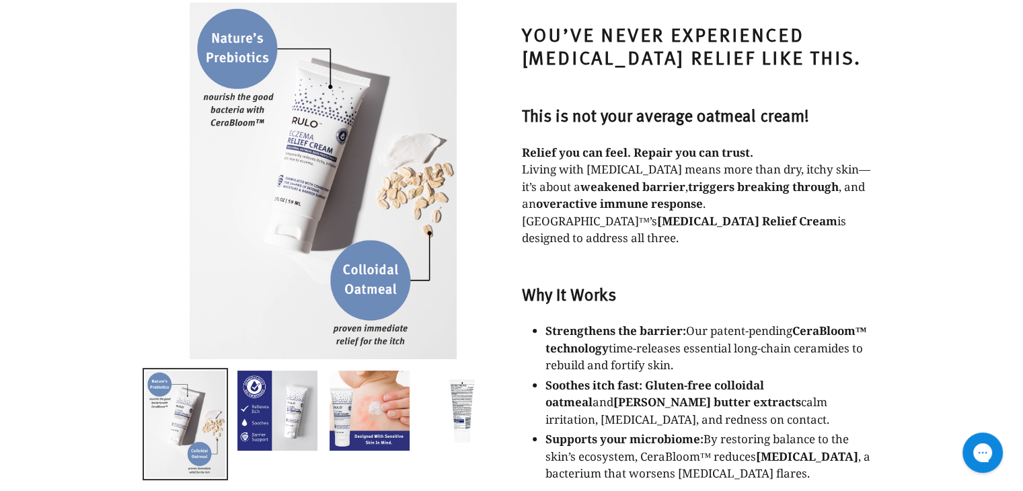
scroll to position [202, 0]
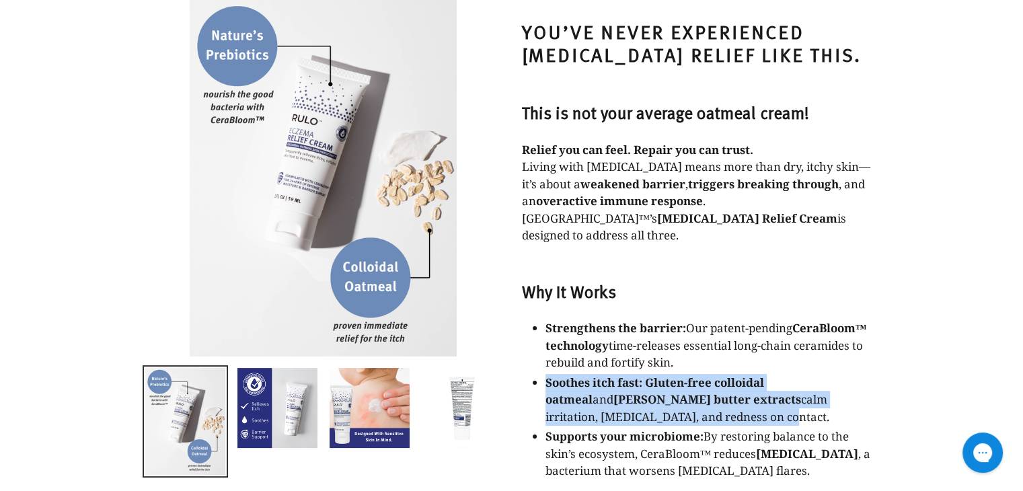
drag, startPoint x: 547, startPoint y: 329, endPoint x: 624, endPoint y: 371, distance: 87.3
click at [624, 374] on p "Soothes itch fast: Gluten-free colloidal oatmeal and shea butter extracts calm …" at bounding box center [711, 400] width 333 height 52
copy p "Soothes itch fast: Gluten-free colloidal oatmeal and shea butter extracts calm …"
click at [624, 374] on p "Soothes itch fast: Gluten-free colloidal oatmeal and shea butter extracts calm …" at bounding box center [711, 400] width 333 height 52
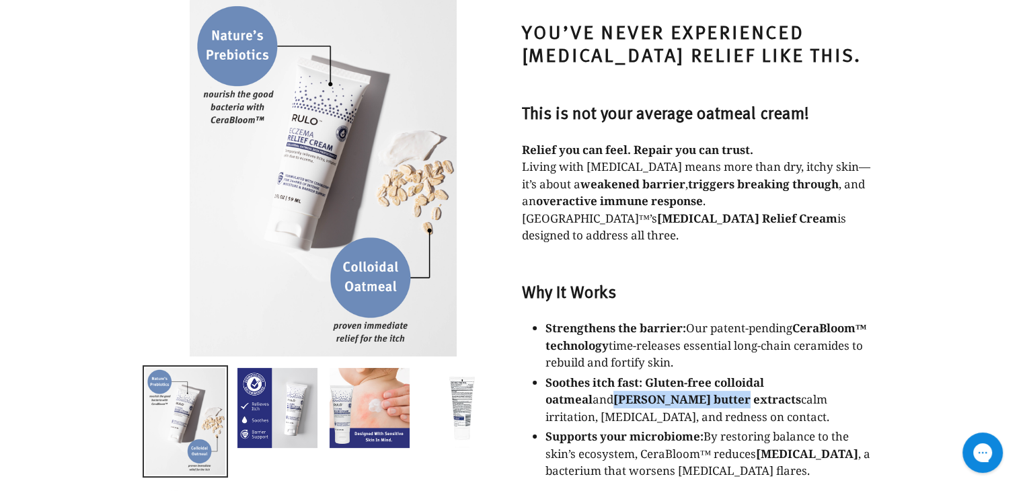
drag, startPoint x: 631, startPoint y: 345, endPoint x: 843, endPoint y: 326, distance: 212.7
click at [801, 391] on strong "[PERSON_NAME] butter extracts" at bounding box center [707, 398] width 188 height 15
click at [718, 375] on strong "Gluten-free colloidal oatmeal" at bounding box center [654, 391] width 219 height 33
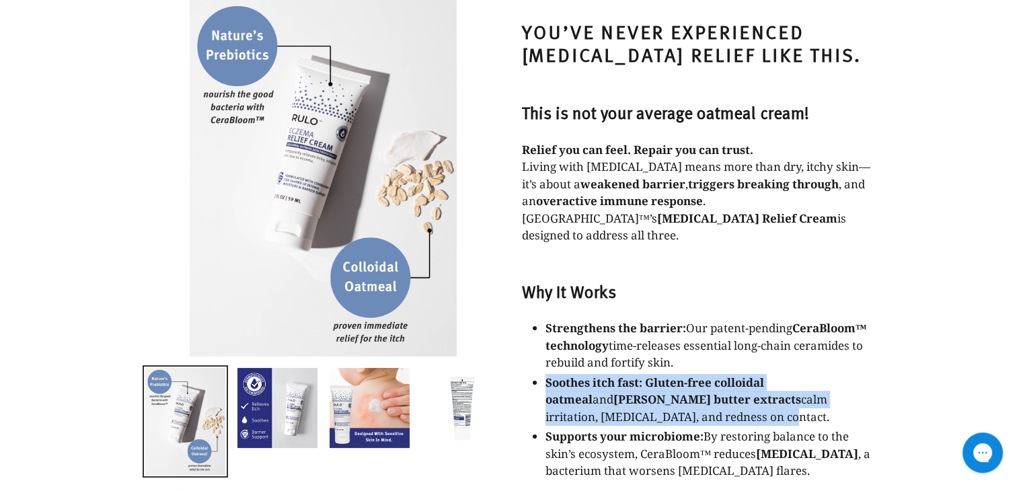
drag, startPoint x: 546, startPoint y: 328, endPoint x: 649, endPoint y: 369, distance: 110.8
click at [649, 374] on p "Soothes itch fast: Gluten-free colloidal oatmeal and shea butter extracts calm …" at bounding box center [711, 400] width 333 height 52
copy p "Soothes itch fast: Gluten-free colloidal oatmeal and shea butter extracts calm …"
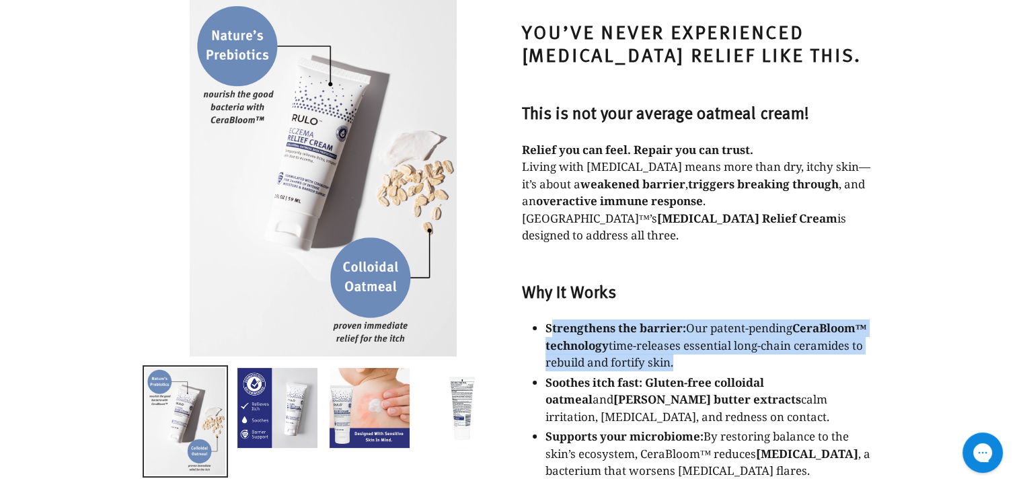
drag, startPoint x: 549, startPoint y: 272, endPoint x: 672, endPoint y: 309, distance: 128.5
click at [672, 319] on p "Strengthens the barrier: Our patent-pending CeraBloom™ technology time-releases…" at bounding box center [711, 345] width 333 height 52
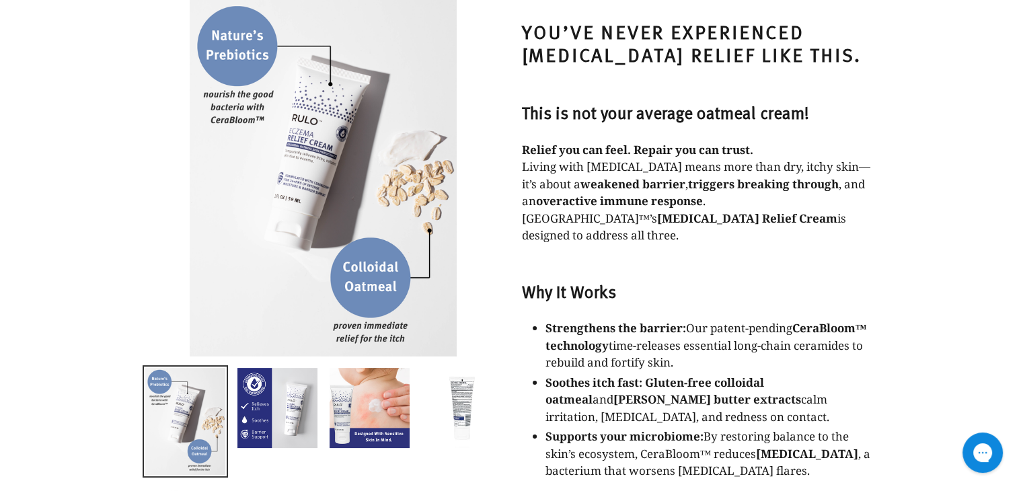
drag, startPoint x: 676, startPoint y: 310, endPoint x: 546, endPoint y: 275, distance: 135.1
click at [546, 319] on p "Strengthens the barrier: Our patent-pending CeraBloom™ technology time-releases…" at bounding box center [711, 345] width 333 height 52
copy p "Strengthens the barrier: Our patent-pending CeraBloom™ technology time-releases…"
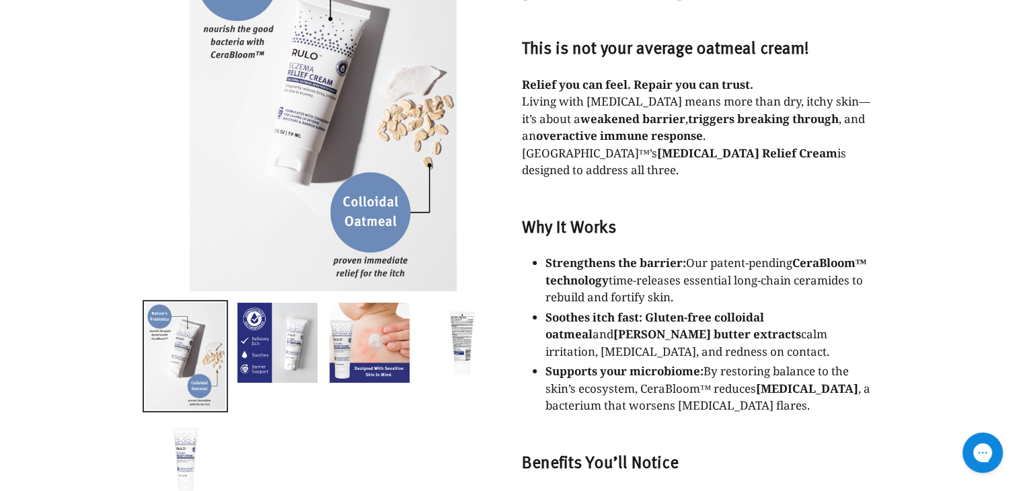
scroll to position [269, 0]
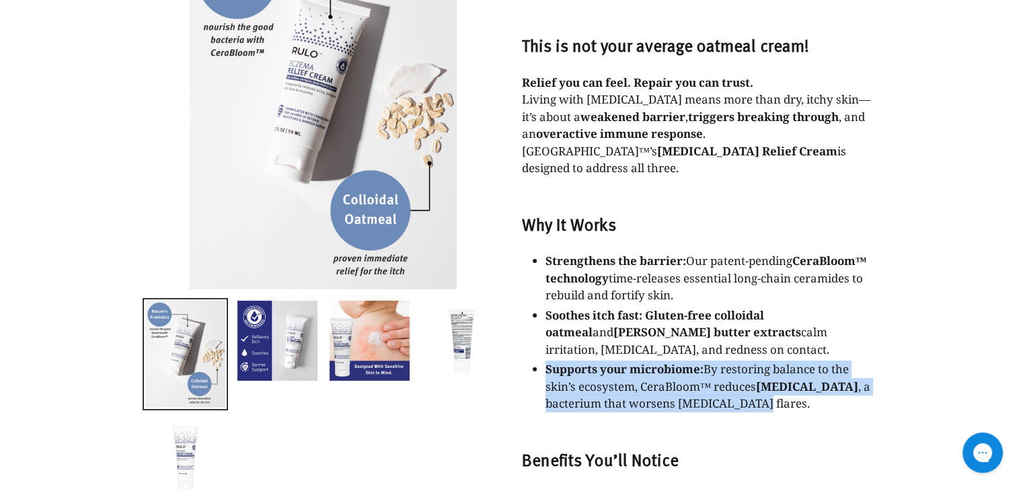
drag, startPoint x: 548, startPoint y: 321, endPoint x: 820, endPoint y: 356, distance: 274.6
click at [820, 360] on p "Supports your microbiome: By restoring balance to the skin’s ecosystem, CeraBlo…" at bounding box center [711, 386] width 333 height 52
copy p "Supports your microbiome: By restoring balance to the skin’s ecosystem, CeraBlo…"
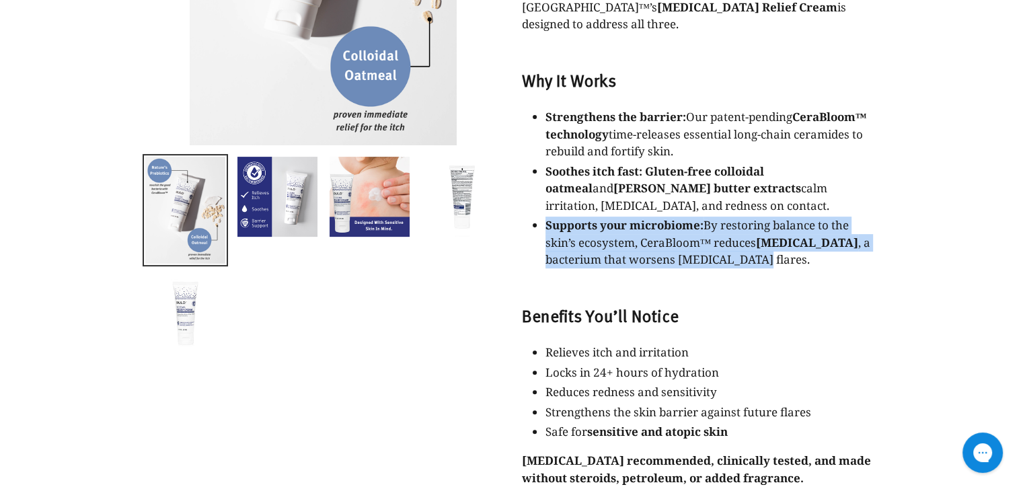
scroll to position [403, 0]
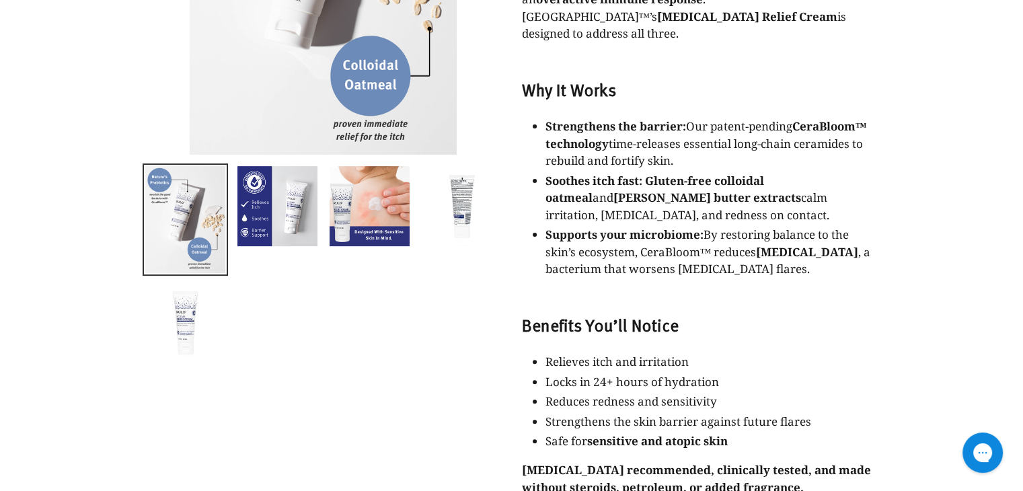
click at [569, 313] on strong "Benefits You’ll Notice" at bounding box center [600, 325] width 157 height 24
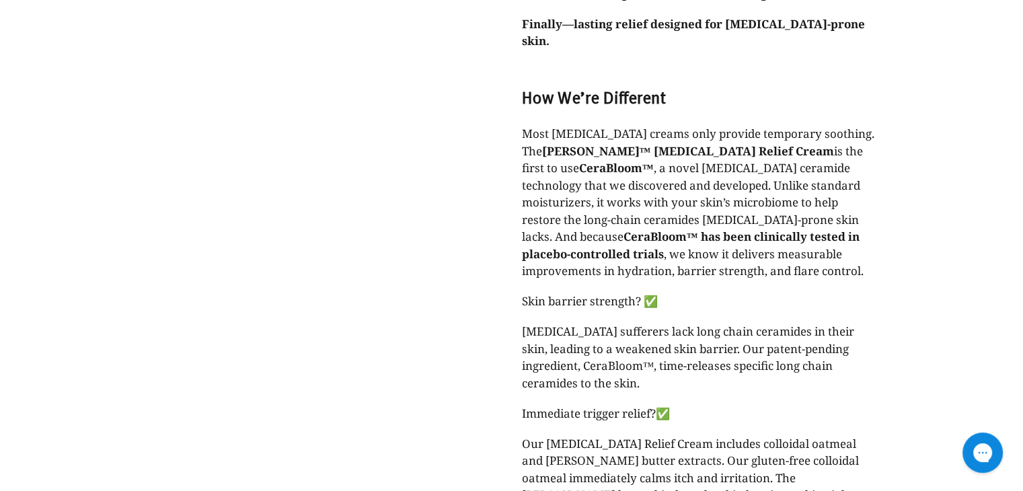
scroll to position [904, 0]
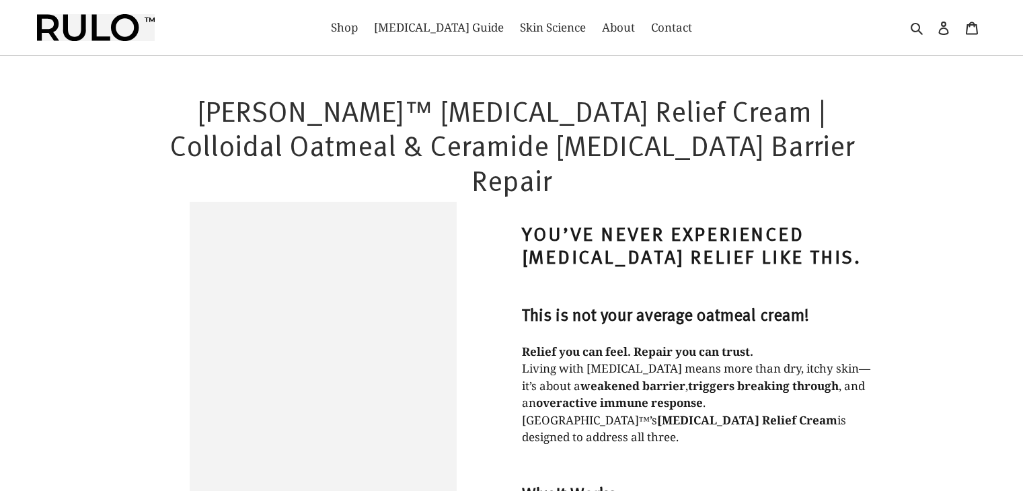
select select "most-helpful"
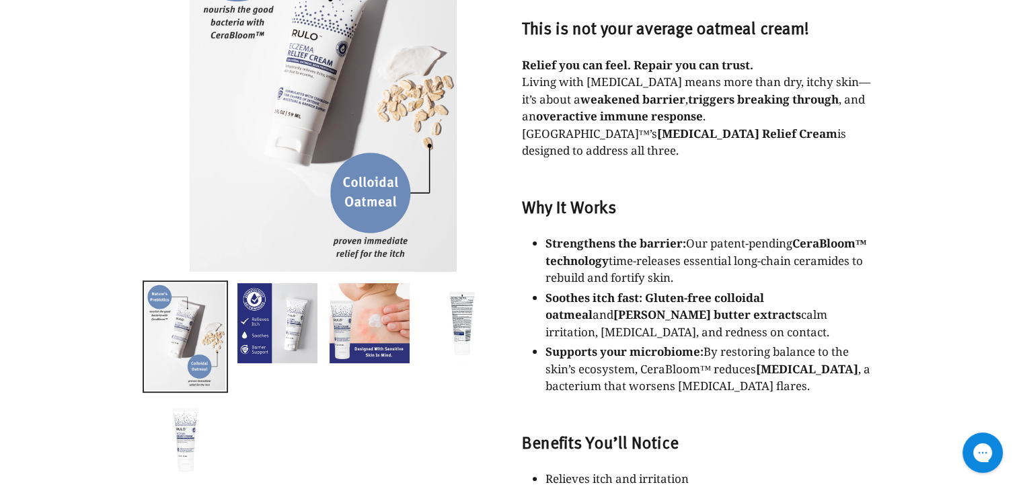
scroll to position [1025, 0]
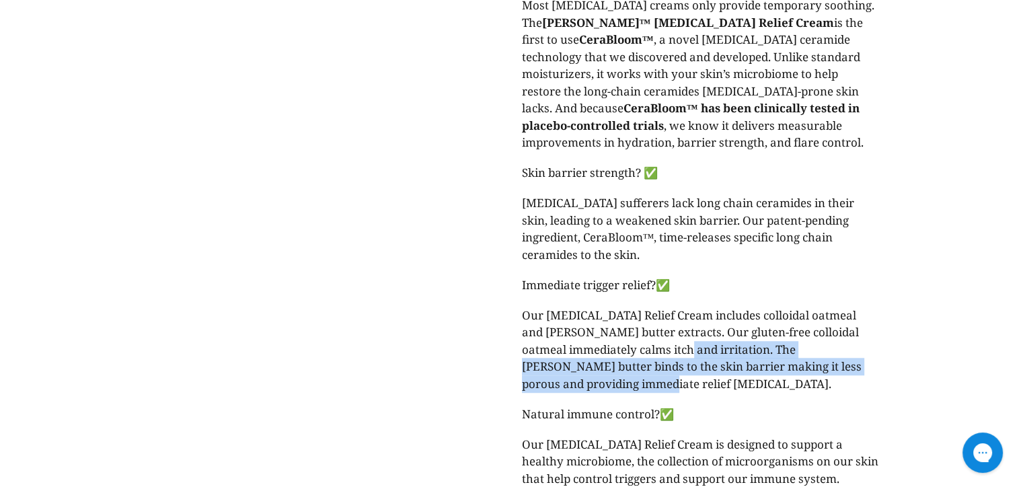
drag, startPoint x: 662, startPoint y: 279, endPoint x: 705, endPoint y: 318, distance: 58.6
click at [705, 318] on p "Our [MEDICAL_DATA] Relief Cream includes colloidal oatmeal and [PERSON_NAME] bu…" at bounding box center [700, 350] width 356 height 86
copy span "The [PERSON_NAME] butter binds to the skin barrier making it less porous and pr…"
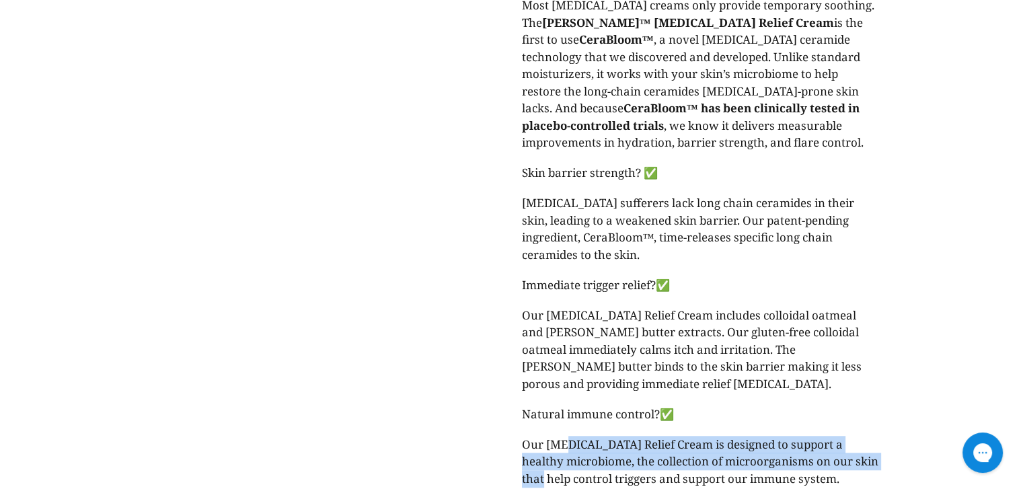
drag, startPoint x: 560, startPoint y: 393, endPoint x: 586, endPoint y: 404, distance: 28.3
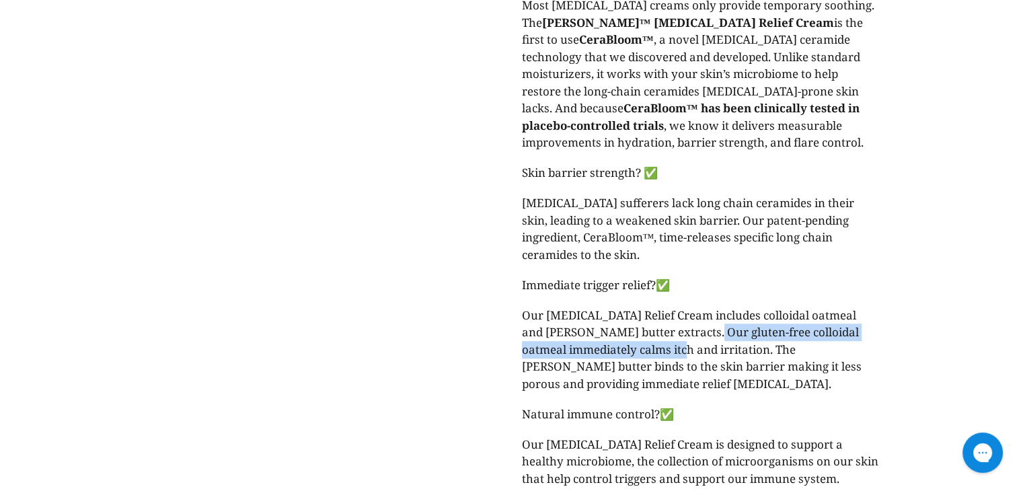
drag, startPoint x: 694, startPoint y: 263, endPoint x: 657, endPoint y: 279, distance: 40.4
click at [657, 307] on span "Our Eczema Relief Cream includes colloidal oatmeal and shea butter extracts. Ou…" at bounding box center [692, 349] width 340 height 84
copy span "colloidal oatmeal immediately calms itch and irritation."
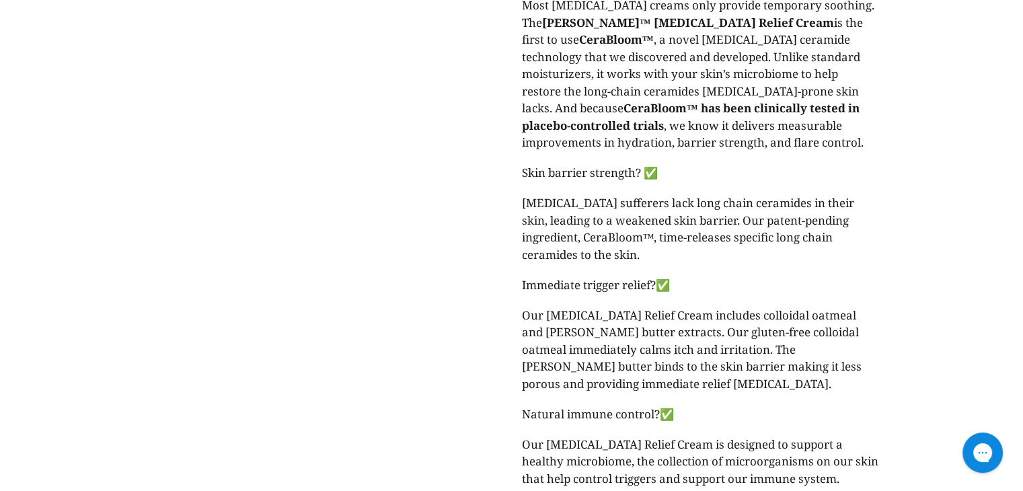
click at [760, 307] on span "Our Eczema Relief Cream includes colloidal oatmeal and shea butter extracts. Ou…" at bounding box center [692, 349] width 340 height 84
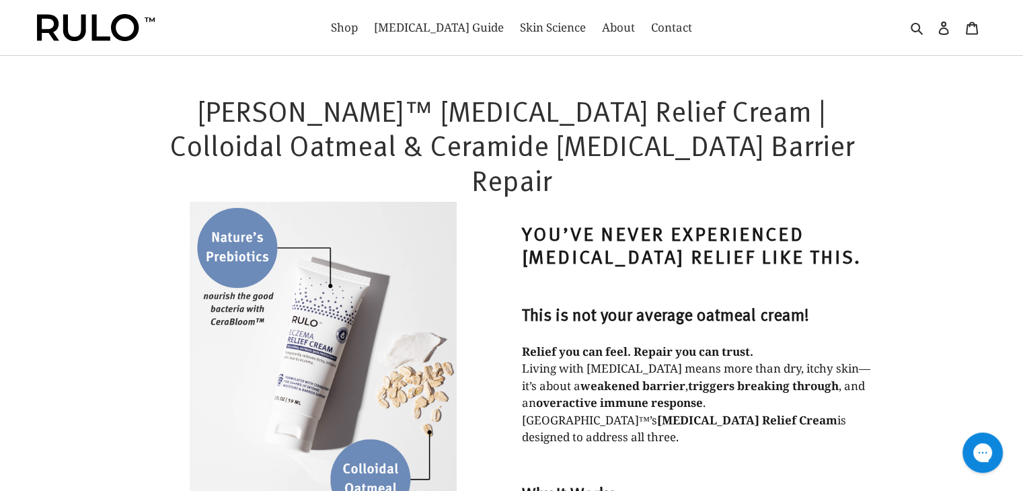
scroll to position [286, 0]
